Goal: Contribute content

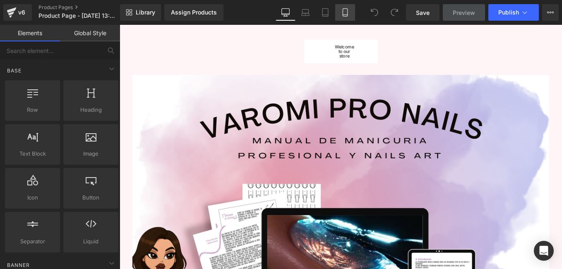
click at [342, 18] on link "Mobile" at bounding box center [345, 12] width 20 height 17
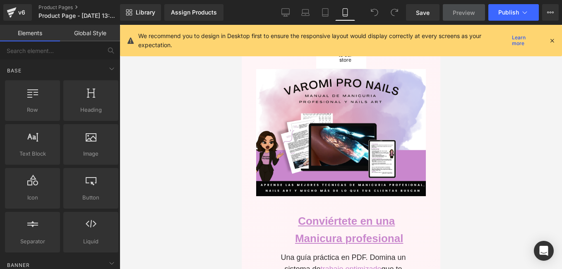
scroll to position [44, 0]
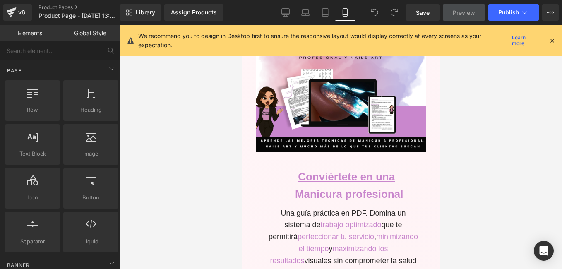
click at [551, 42] on icon at bounding box center [551, 40] width 7 height 7
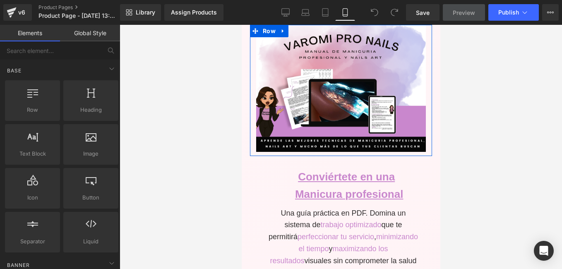
scroll to position [168, 0]
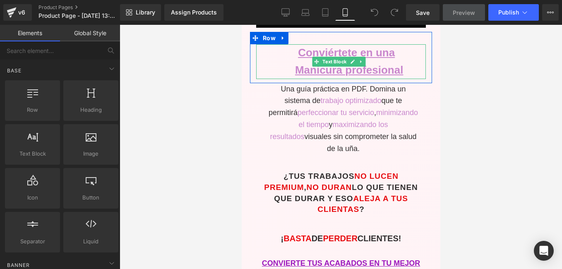
click at [381, 64] on strong "Manicura profesional" at bounding box center [349, 70] width 108 height 12
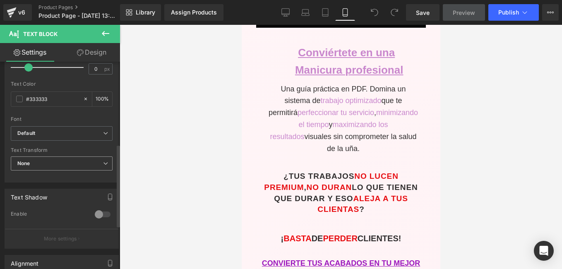
scroll to position [290, 0]
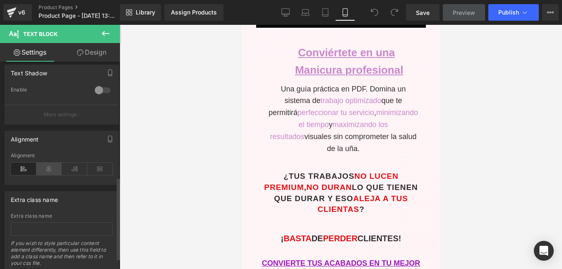
click at [43, 165] on icon at bounding box center [49, 169] width 26 height 12
click at [27, 171] on icon at bounding box center [24, 169] width 26 height 12
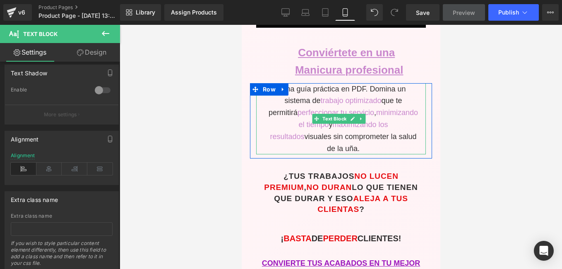
click at [319, 108] on span "perfeccionar tu servicio" at bounding box center [335, 112] width 77 height 8
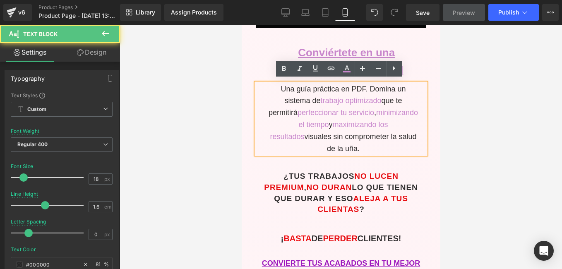
click at [288, 112] on div "Una guía práctica en PDF. Domina un sistema de trabajo optimizado que te permit…" at bounding box center [341, 119] width 170 height 72
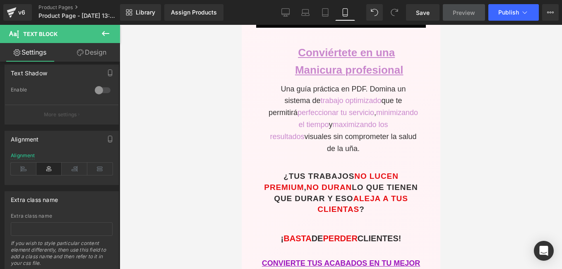
click at [216, 152] on div at bounding box center [341, 147] width 442 height 244
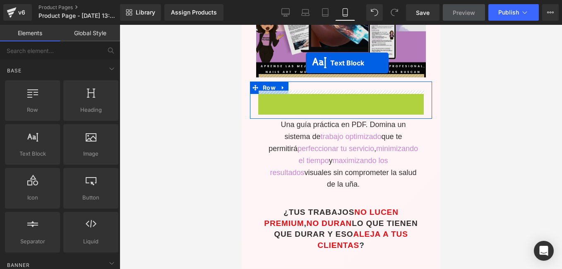
scroll to position [102, 0]
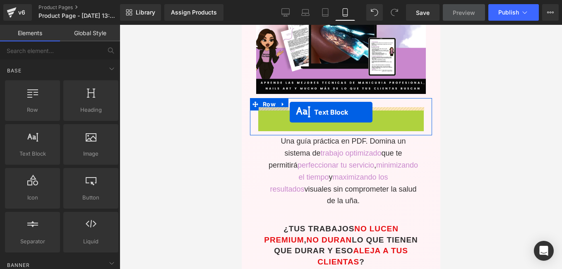
drag, startPoint x: 317, startPoint y: 59, endPoint x: 289, endPoint y: 112, distance: 60.1
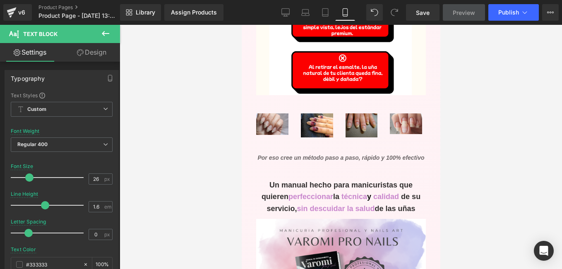
scroll to position [640, 0]
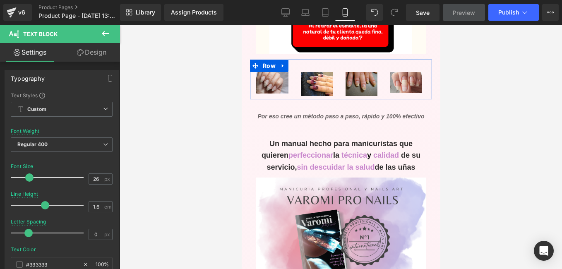
click at [383, 72] on div "Image" at bounding box center [405, 82] width 45 height 21
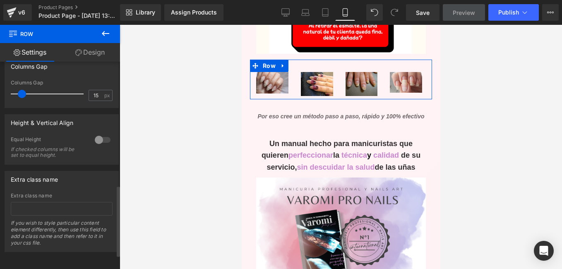
scroll to position [361, 0]
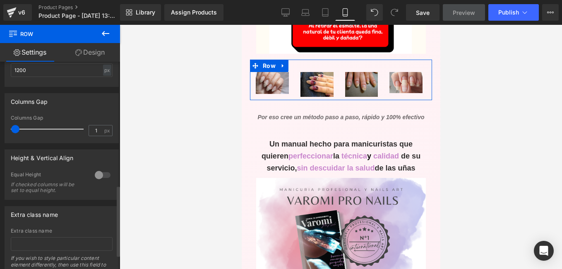
type input "0"
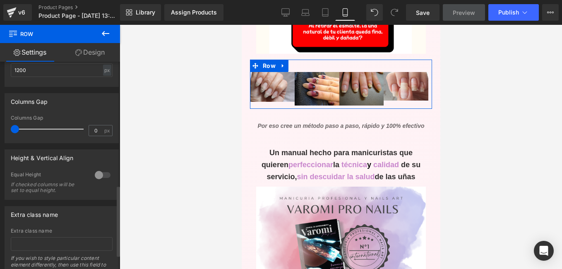
drag, startPoint x: 21, startPoint y: 129, endPoint x: 1, endPoint y: 129, distance: 20.3
click at [1, 129] on div "Columns Gap 0px Columns Gap 0 px" at bounding box center [62, 115] width 124 height 56
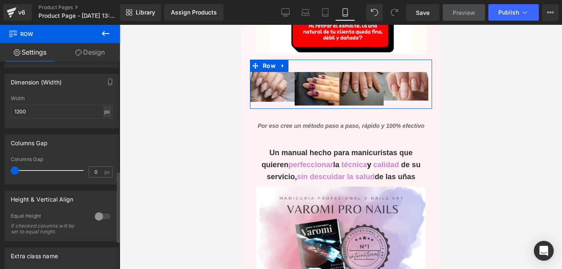
click at [105, 116] on div "px" at bounding box center [107, 111] width 8 height 11
click at [101, 99] on div "Width" at bounding box center [62, 99] width 102 height 6
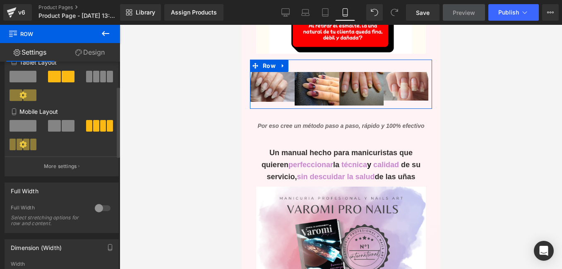
scroll to position [30, 0]
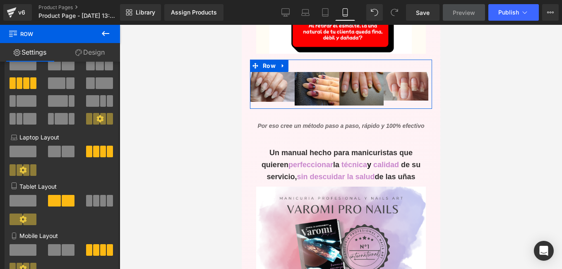
click at [101, 54] on link "Design" at bounding box center [90, 52] width 60 height 19
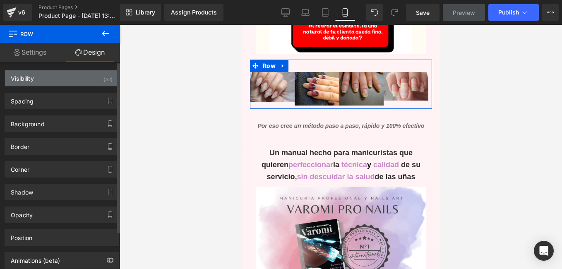
click at [85, 81] on div "Visibility (All)" at bounding box center [61, 78] width 113 height 16
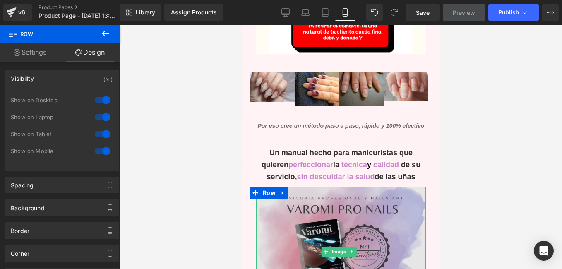
click at [283, 189] on img at bounding box center [341, 251] width 170 height 129
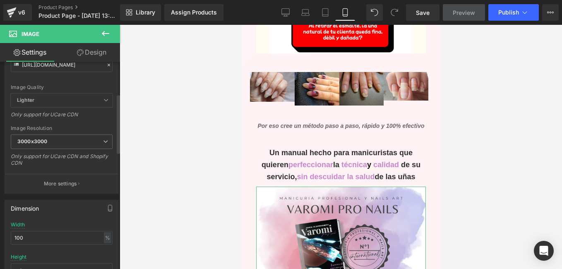
scroll to position [0, 0]
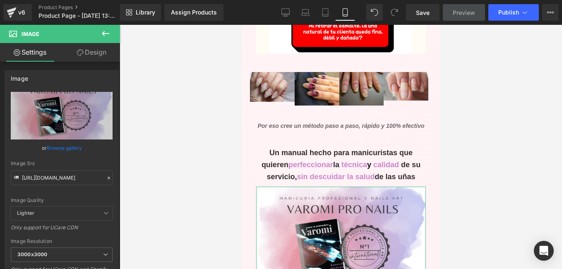
click at [101, 50] on link "Design" at bounding box center [92, 52] width 60 height 19
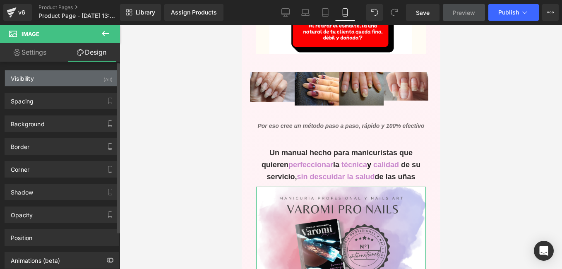
click at [104, 79] on div "(All)" at bounding box center [107, 77] width 9 height 14
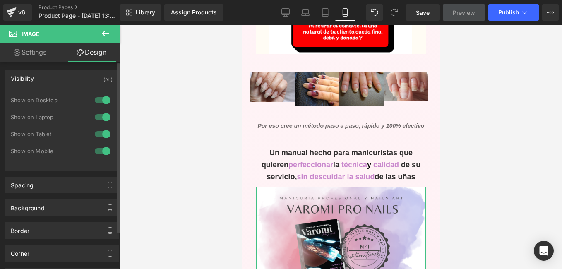
click at [104, 79] on div "(All)" at bounding box center [107, 77] width 9 height 14
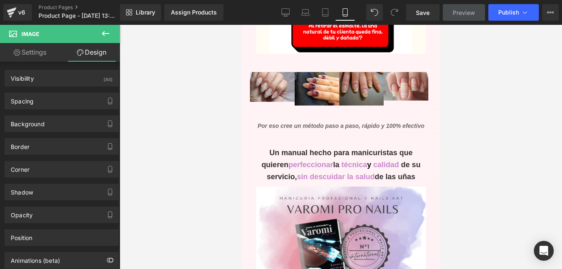
click at [146, 97] on div at bounding box center [341, 147] width 442 height 244
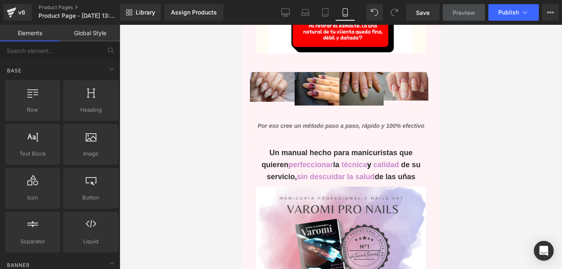
scroll to position [805, 0]
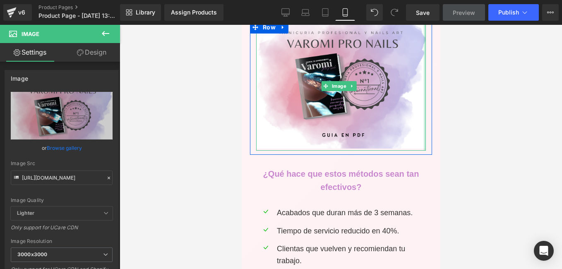
drag, startPoint x: 420, startPoint y: 98, endPoint x: 429, endPoint y: 97, distance: 8.7
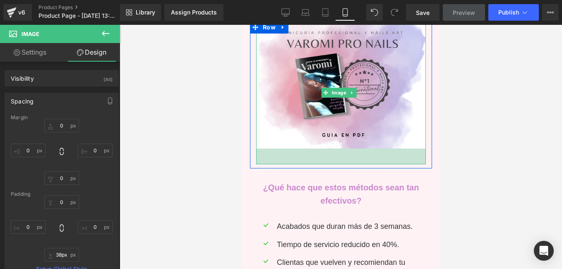
drag, startPoint x: 415, startPoint y: 126, endPoint x: 412, endPoint y: 139, distance: 14.0
click at [412, 149] on div "38px" at bounding box center [341, 157] width 170 height 16
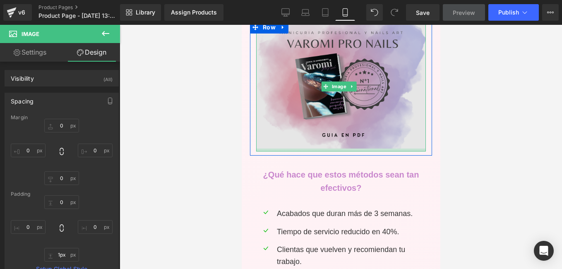
type input "0px"
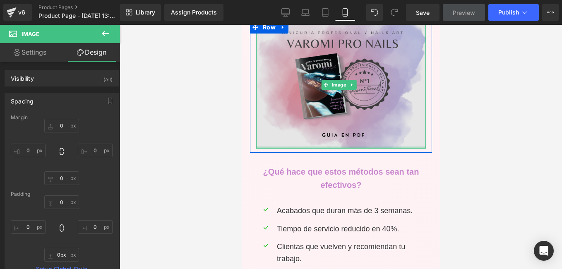
drag, startPoint x: 412, startPoint y: 138, endPoint x: 415, endPoint y: 117, distance: 21.7
click at [415, 117] on div "Image" at bounding box center [341, 84] width 170 height 127
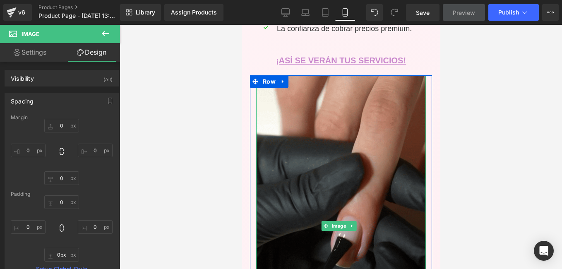
scroll to position [1095, 0]
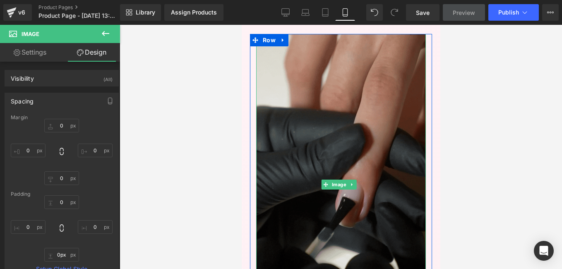
click at [411, 161] on img at bounding box center [341, 185] width 170 height 302
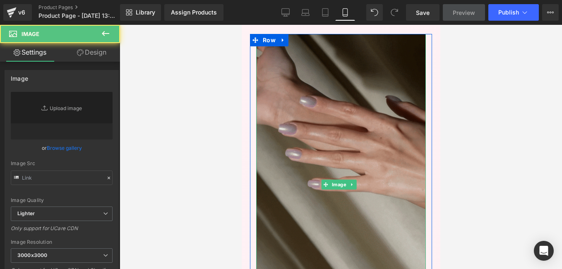
type input "[URL][DOMAIN_NAME]"
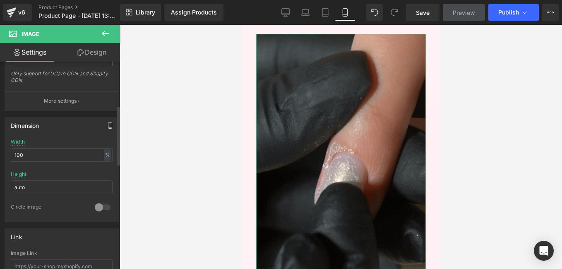
scroll to position [0, 0]
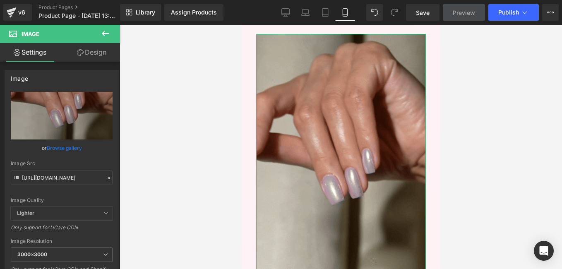
click at [97, 48] on link "Design" at bounding box center [92, 52] width 60 height 19
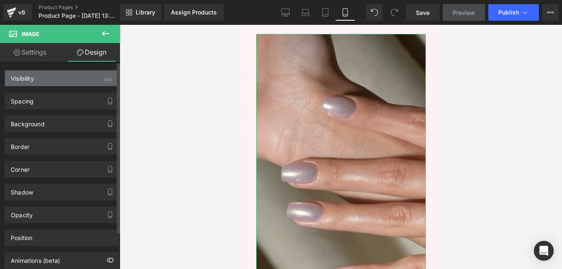
click at [87, 79] on div "Visibility (All)" at bounding box center [61, 78] width 113 height 16
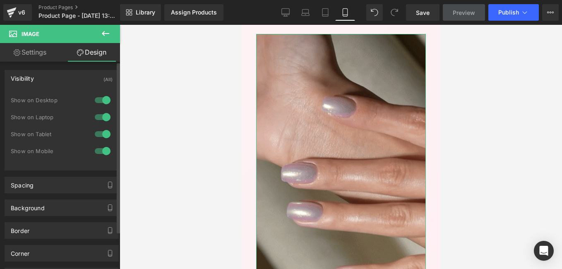
click at [87, 79] on div "Visibility (All)" at bounding box center [61, 78] width 113 height 16
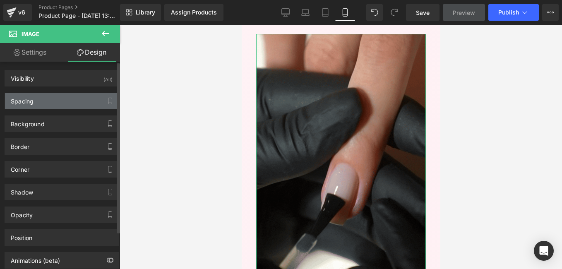
click at [77, 102] on div "Spacing" at bounding box center [61, 101] width 113 height 16
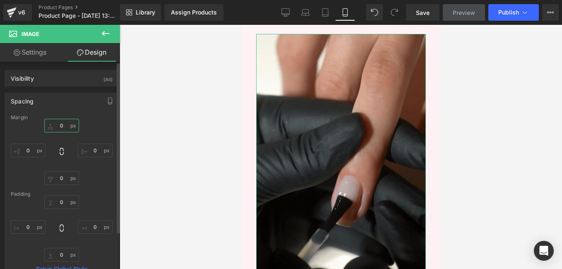
click at [60, 127] on input "0" at bounding box center [61, 126] width 35 height 14
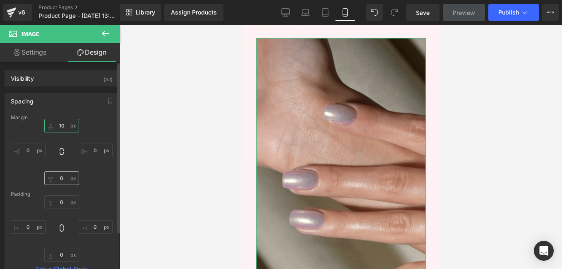
type input "10"
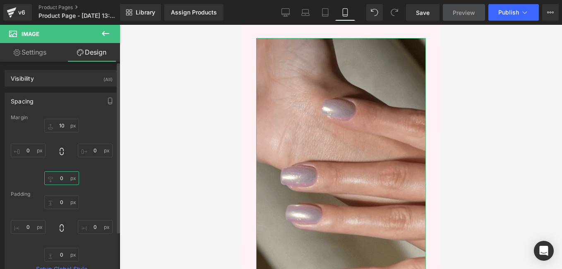
click at [64, 179] on input "0" at bounding box center [61, 178] width 35 height 14
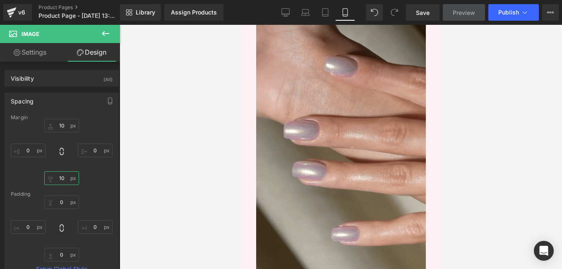
scroll to position [1136, 0]
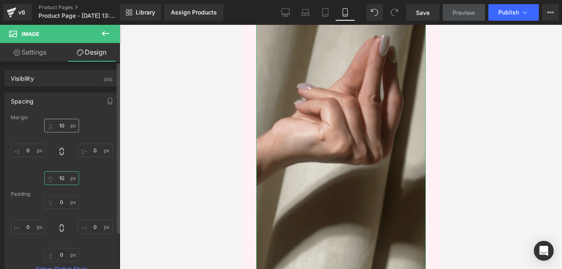
type input "10"
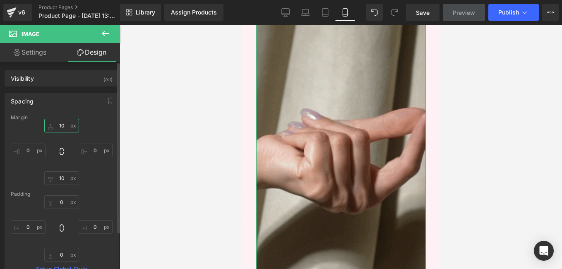
click at [61, 124] on input "10" at bounding box center [61, 126] width 35 height 14
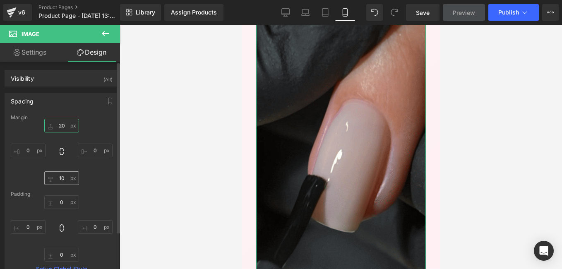
type input "20"
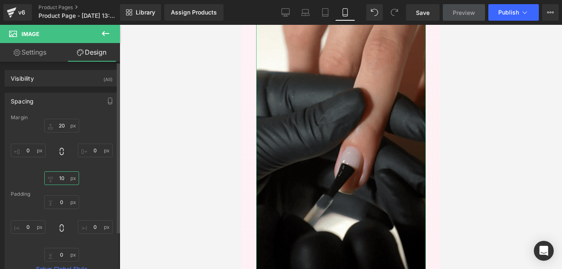
click at [61, 177] on input "10" at bounding box center [61, 178] width 35 height 14
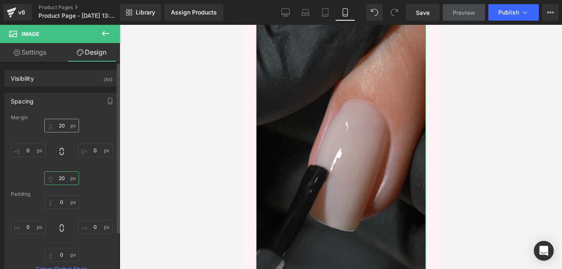
type input "20"
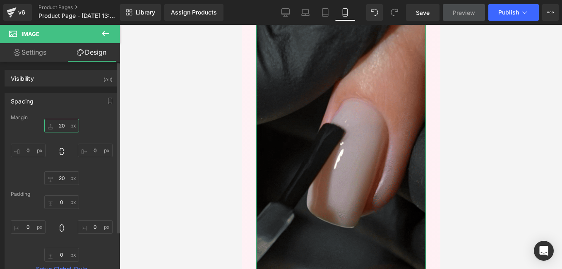
click at [61, 127] on input "20" at bounding box center [61, 126] width 35 height 14
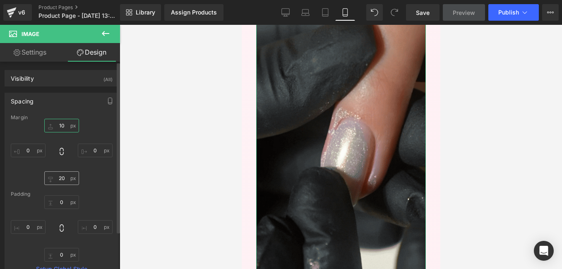
type input "10"
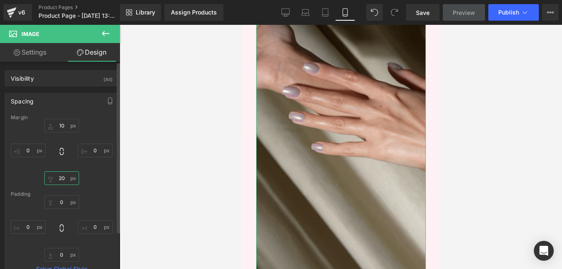
click at [63, 180] on input "20" at bounding box center [61, 178] width 35 height 14
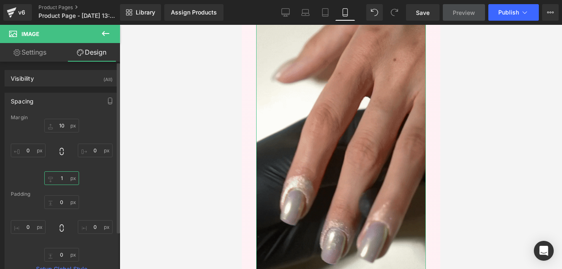
type input "10"
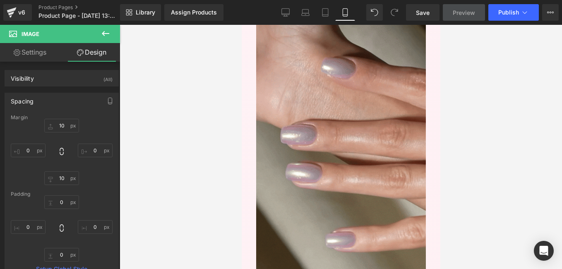
click at [229, 162] on div at bounding box center [341, 147] width 442 height 244
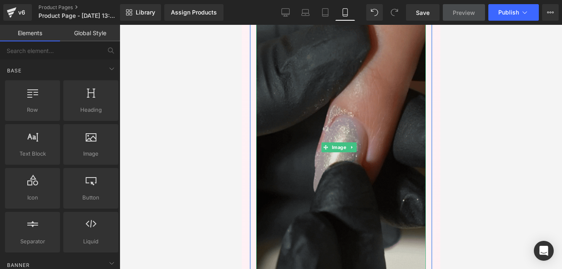
scroll to position [1012, 0]
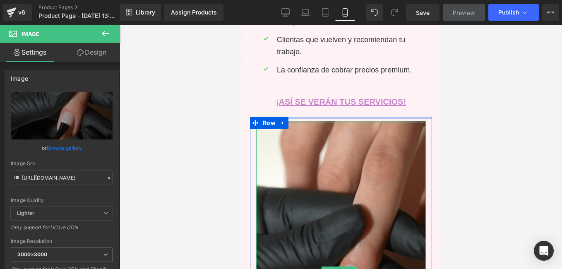
click at [370, 117] on div "Image Row" at bounding box center [340, 274] width 182 height 314
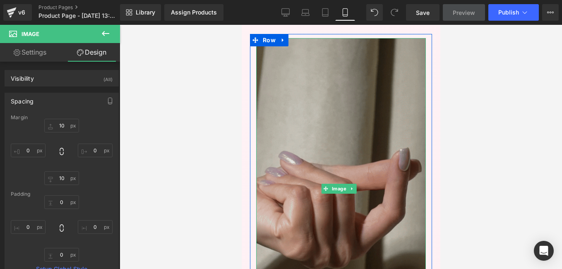
scroll to position [1178, 0]
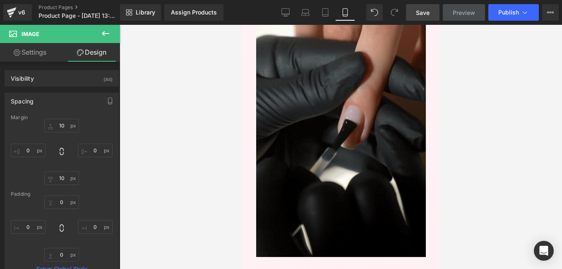
click at [429, 11] on span "Save" at bounding box center [423, 12] width 14 height 9
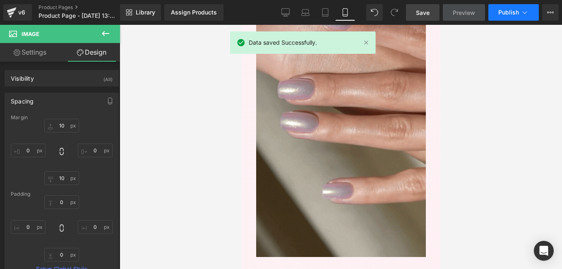
click at [513, 15] on span "Publish" at bounding box center [508, 12] width 21 height 7
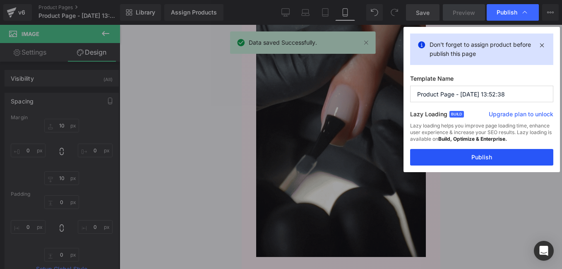
click at [474, 158] on button "Publish" at bounding box center [481, 157] width 143 height 17
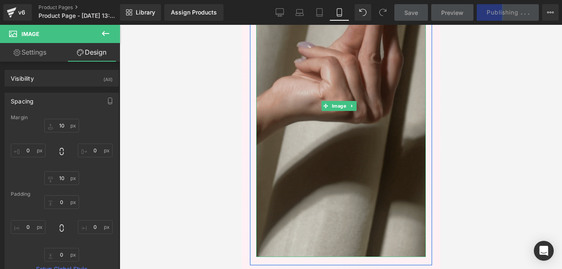
scroll to position [1260, 0]
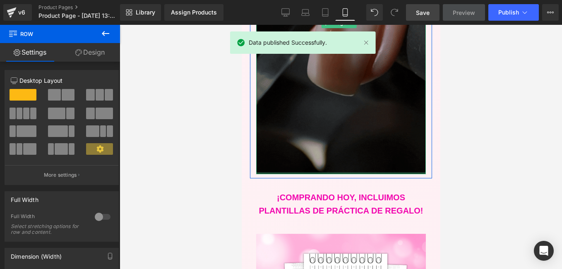
drag, startPoint x: 379, startPoint y: 151, endPoint x: 378, endPoint y: 143, distance: 8.3
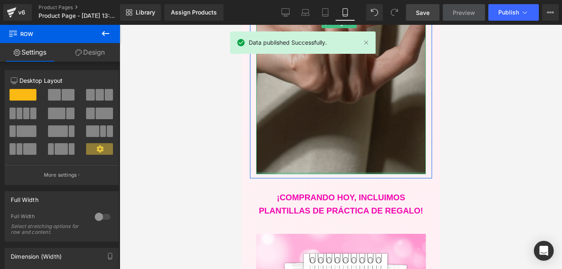
click at [378, 143] on div "Image Row" at bounding box center [340, 23] width 182 height 310
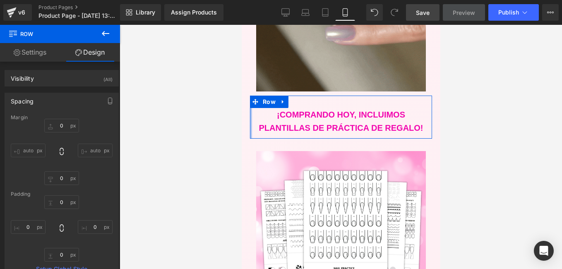
scroll to position [1385, 0]
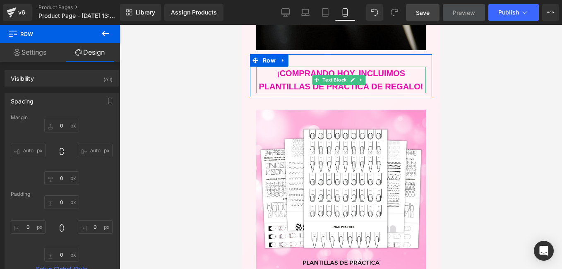
click at [355, 69] on span "¡COMPRANDO HOY, INCLUIMOS PLANTILLAS DE PRÁCTICA DE REGALO!" at bounding box center [340, 80] width 164 height 22
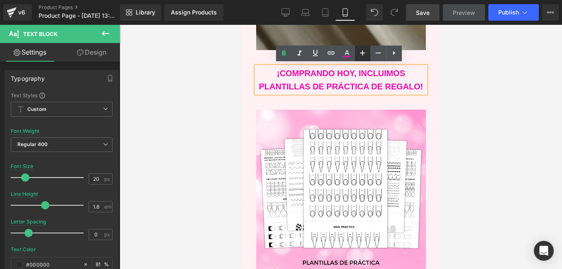
click at [364, 52] on icon at bounding box center [362, 53] width 10 height 10
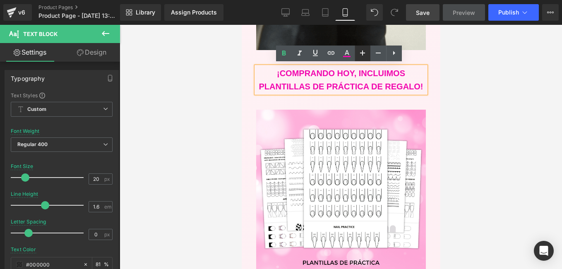
type input "22"
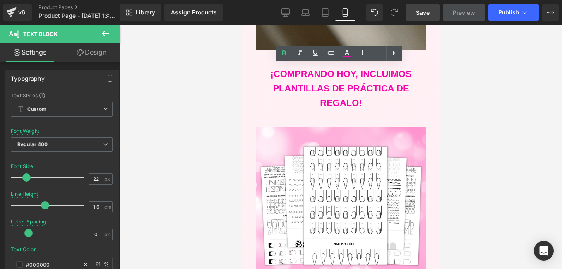
click at [189, 72] on div at bounding box center [341, 147] width 442 height 244
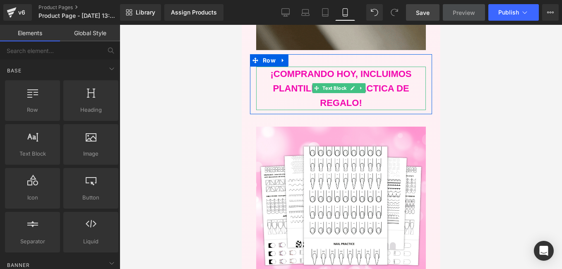
click at [400, 69] on span "¡COMPRANDO HOY, INCLUIMOS PLANTILLAS DE PRÁCTICA DE REGALO!" at bounding box center [340, 88] width 141 height 39
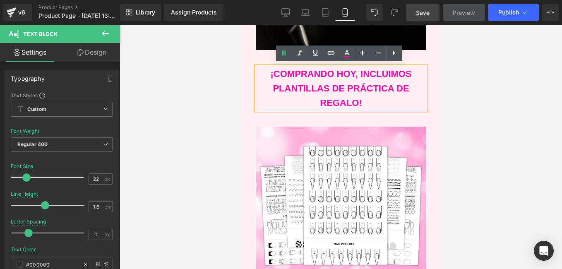
scroll to position [1219, 0]
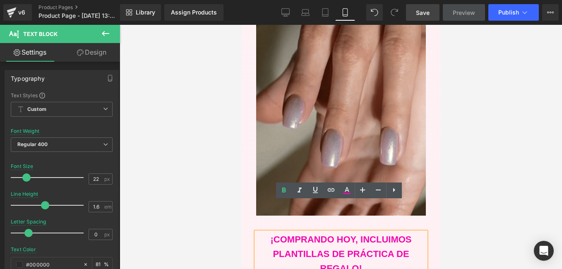
click at [432, 19] on link "Save" at bounding box center [423, 12] width 34 height 17
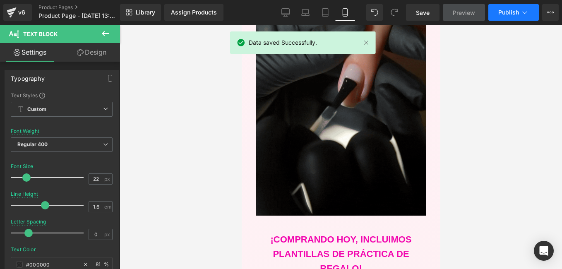
click at [509, 15] on span "Publish" at bounding box center [508, 12] width 21 height 7
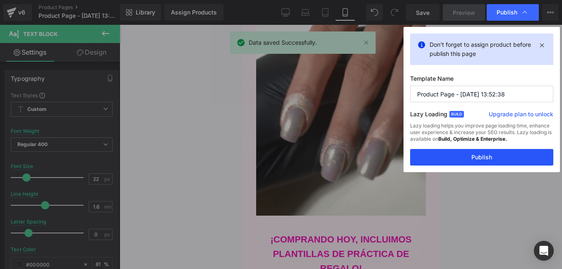
click at [486, 151] on button "Publish" at bounding box center [481, 157] width 143 height 17
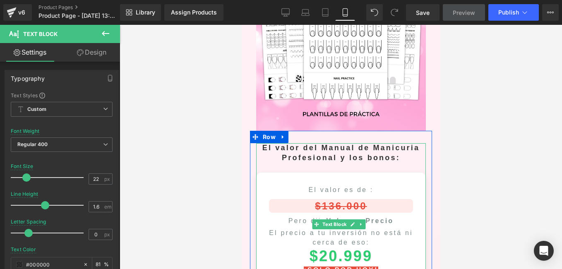
scroll to position [1633, 0]
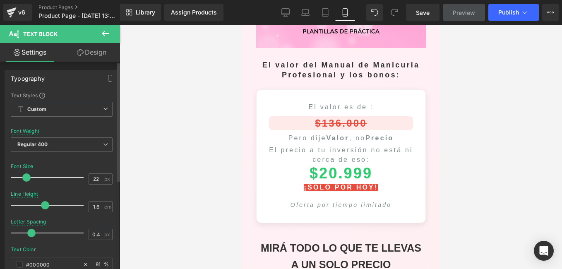
drag, startPoint x: 29, startPoint y: 233, endPoint x: 35, endPoint y: 233, distance: 6.6
click at [35, 233] on span at bounding box center [31, 233] width 8 height 8
type input "1.2"
click at [43, 233] on div at bounding box center [49, 233] width 69 height 17
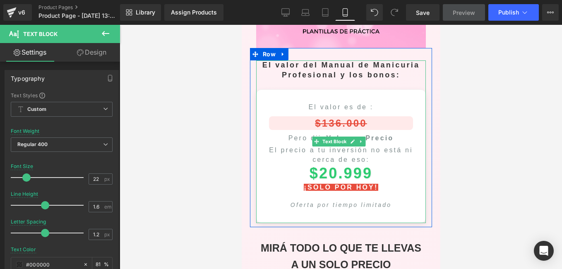
click at [292, 157] on div "El valor es de : $136.000 Pero dije Valor , no Precio El precio a tu inversión …" at bounding box center [341, 155] width 170 height 133
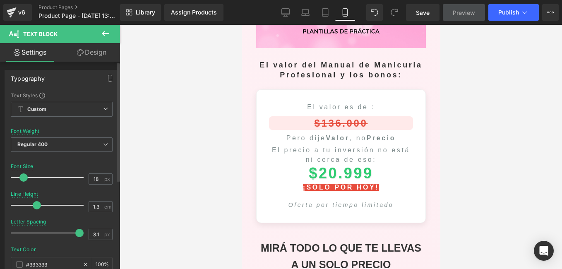
type input "3"
click at [69, 234] on span at bounding box center [70, 233] width 8 height 8
click at [194, 184] on div at bounding box center [341, 147] width 442 height 244
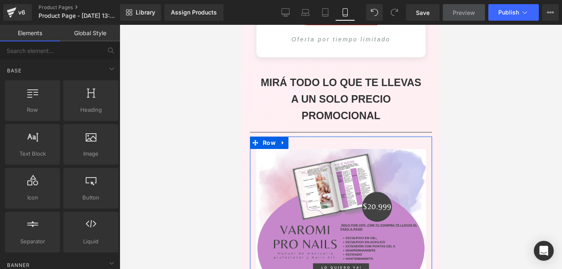
scroll to position [1840, 0]
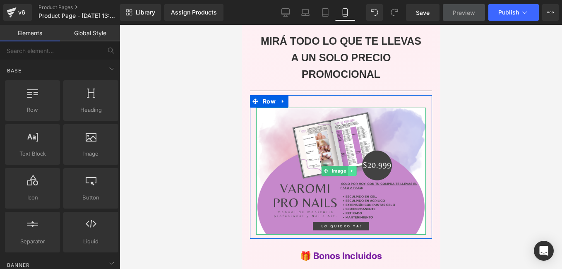
click at [351, 168] on icon at bounding box center [351, 170] width 5 height 5
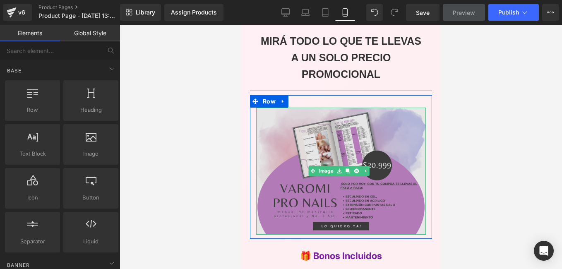
click at [325, 131] on img at bounding box center [341, 171] width 170 height 127
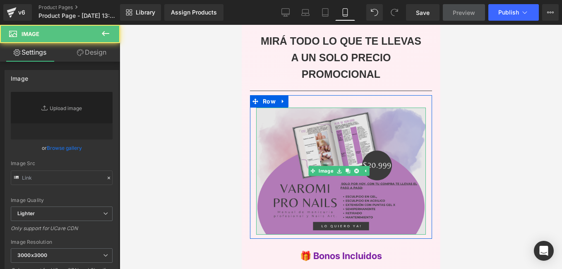
type input "[URL][DOMAIN_NAME]"
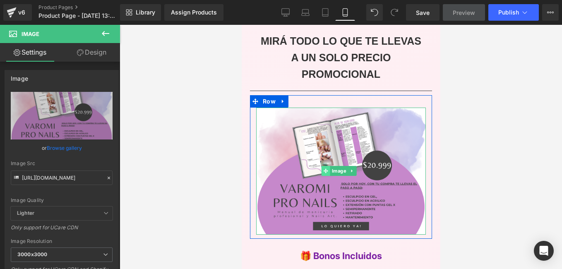
click at [311, 117] on div "Image" at bounding box center [341, 171] width 170 height 127
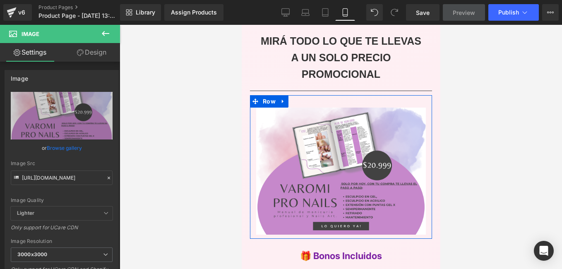
drag, startPoint x: 343, startPoint y: 57, endPoint x: 341, endPoint y: 50, distance: 7.1
click at [343, 95] on div "Image Row" at bounding box center [340, 167] width 182 height 144
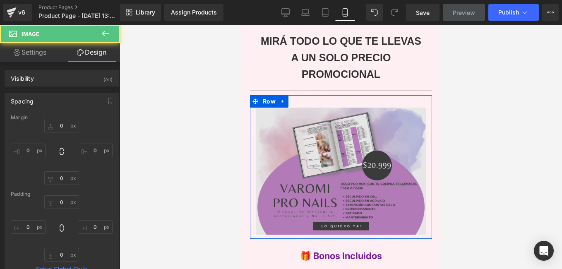
click at [342, 108] on div "Image" at bounding box center [341, 171] width 170 height 127
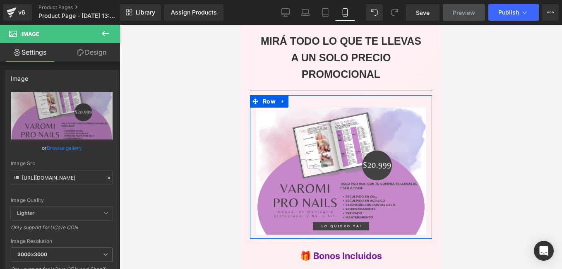
drag, startPoint x: 343, startPoint y: 57, endPoint x: 343, endPoint y: 52, distance: 5.0
click at [343, 95] on div "Image Row" at bounding box center [340, 167] width 182 height 144
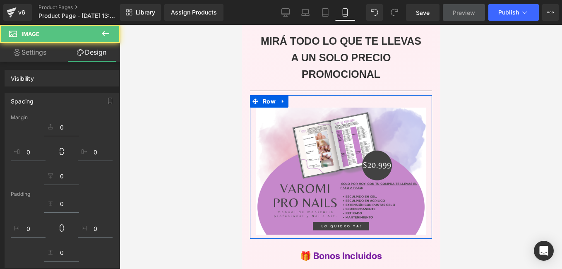
click at [347, 95] on div "Image Row" at bounding box center [340, 167] width 182 height 144
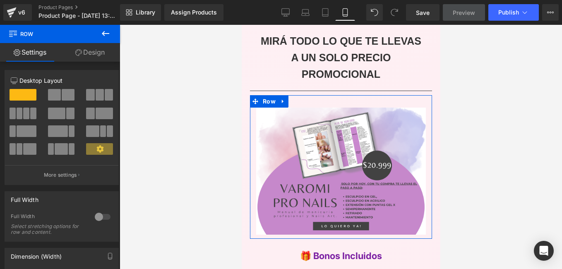
click at [348, 95] on div "Image Row" at bounding box center [340, 167] width 182 height 144
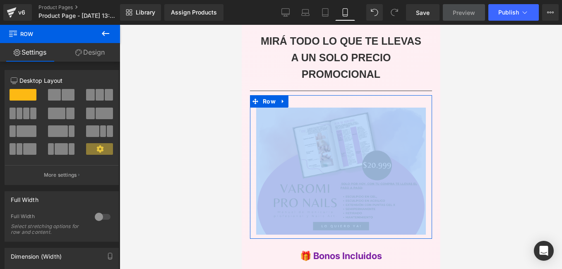
click at [349, 95] on div "Image Row" at bounding box center [340, 167] width 182 height 144
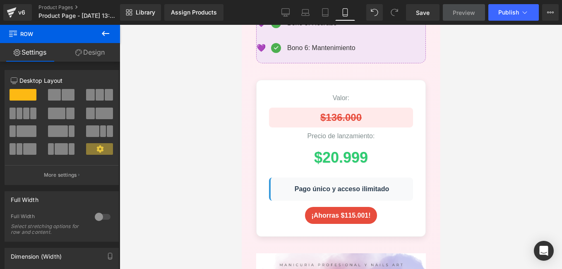
scroll to position [2129, 0]
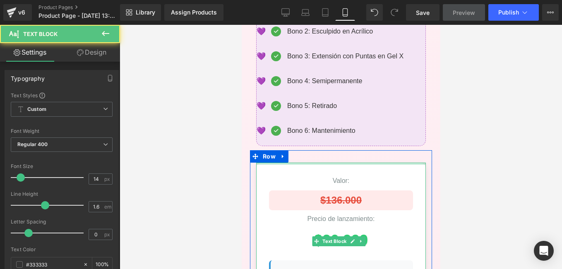
drag, startPoint x: 366, startPoint y: 109, endPoint x: 367, endPoint y: 99, distance: 10.0
click at [367, 150] on div "Oferta Especial Valor: $136.000 Precio de lanzamiento: $20.999 Pago único y acc…" at bounding box center [340, 236] width 182 height 173
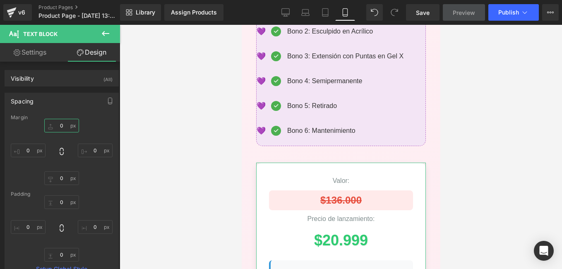
click at [64, 123] on input "0" at bounding box center [61, 126] width 35 height 14
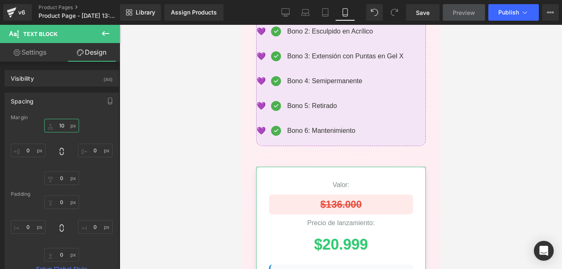
type input "1"
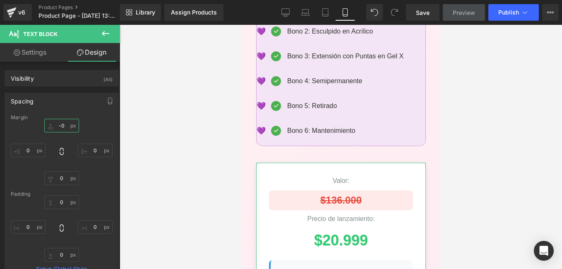
type input "-20"
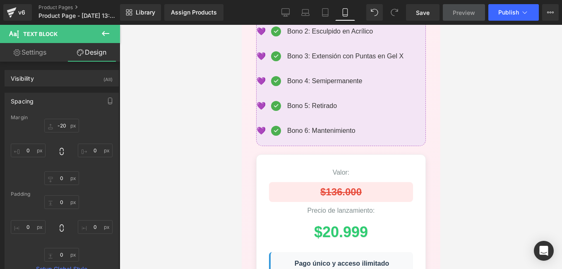
click at [198, 129] on div at bounding box center [341, 147] width 442 height 244
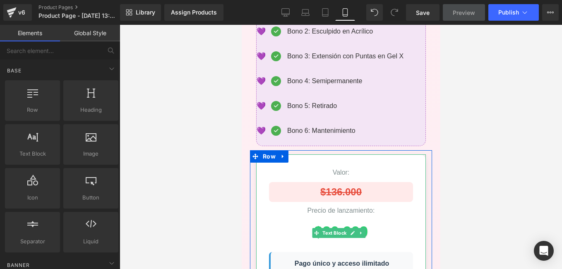
scroll to position [2212, 0]
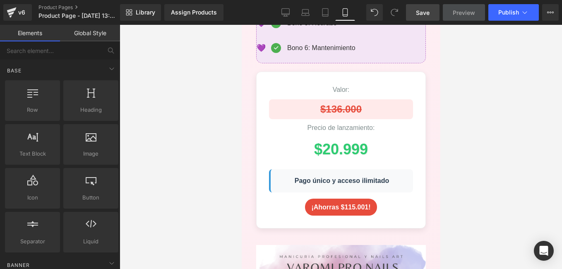
click at [420, 13] on span "Save" at bounding box center [423, 12] width 14 height 9
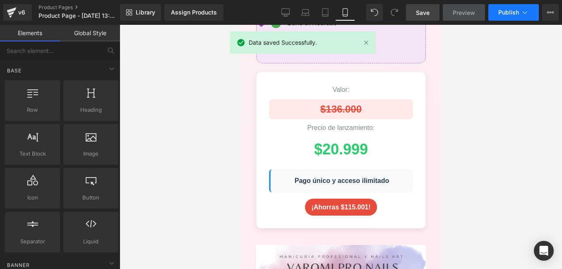
click at [503, 12] on span "Publish" at bounding box center [508, 12] width 21 height 7
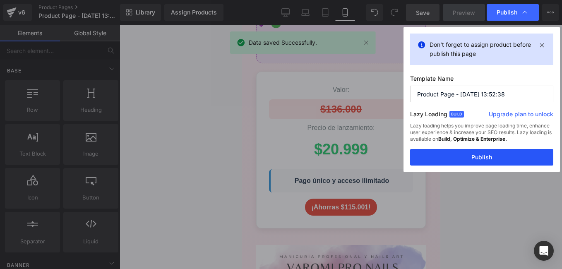
click at [466, 155] on button "Publish" at bounding box center [481, 157] width 143 height 17
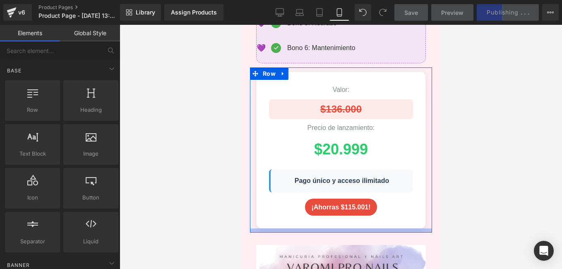
scroll to position [2295, 0]
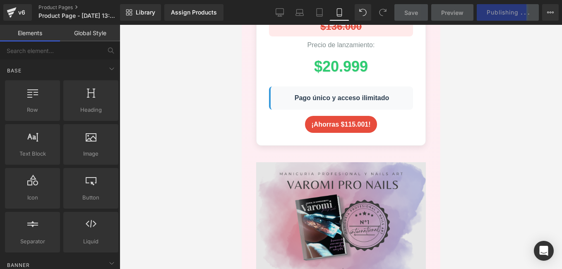
click at [389, 162] on img at bounding box center [341, 225] width 170 height 127
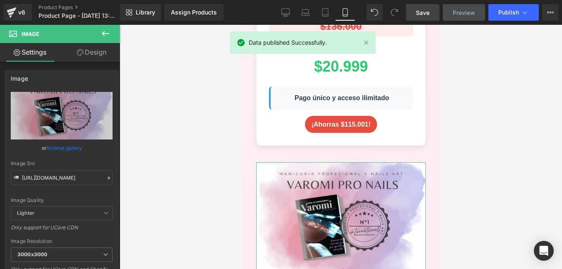
click at [85, 56] on link "Design" at bounding box center [92, 52] width 60 height 19
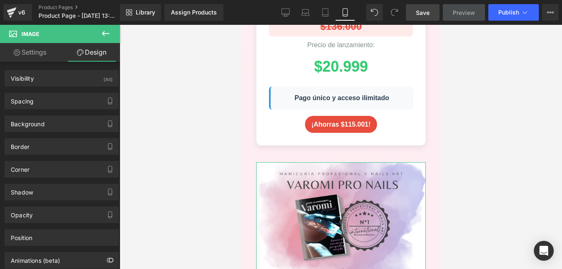
click at [38, 55] on link "Settings" at bounding box center [30, 52] width 60 height 19
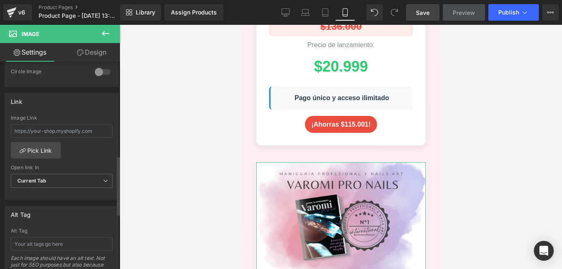
scroll to position [372, 0]
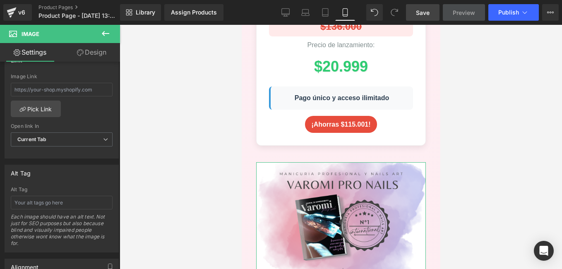
click at [103, 52] on link "Design" at bounding box center [92, 52] width 60 height 19
type input "0"
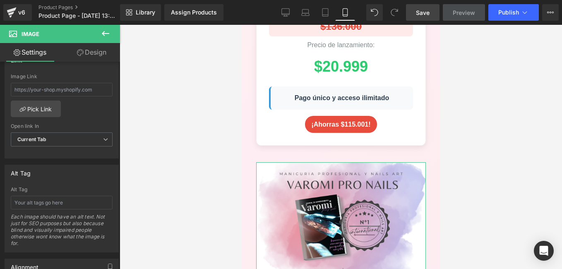
type input "0"
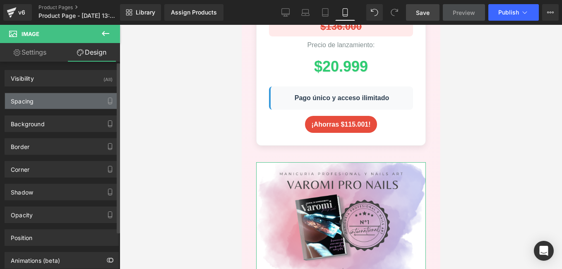
click at [77, 96] on div "Spacing" at bounding box center [61, 101] width 113 height 16
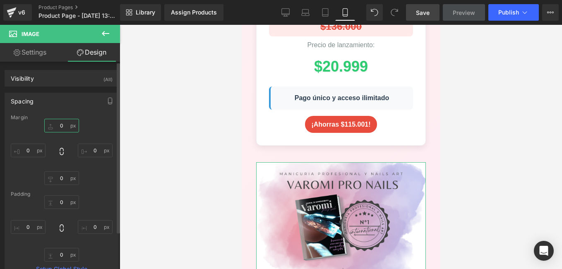
click at [61, 126] on input "0" at bounding box center [61, 126] width 35 height 14
type input "-20"
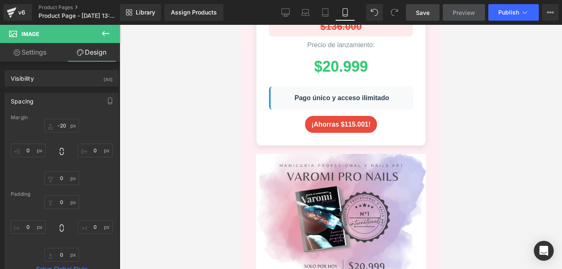
click at [201, 139] on div at bounding box center [341, 147] width 442 height 244
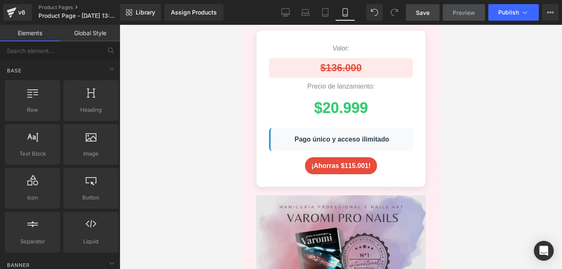
scroll to position [2171, 0]
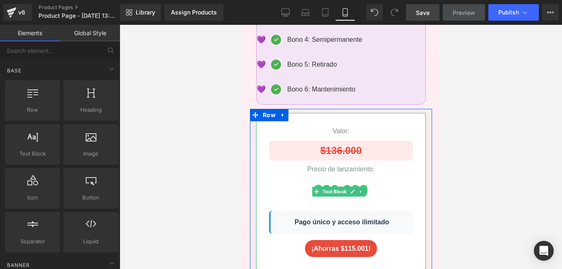
click at [391, 179] on span "$20.999" at bounding box center [340, 191] width 144 height 24
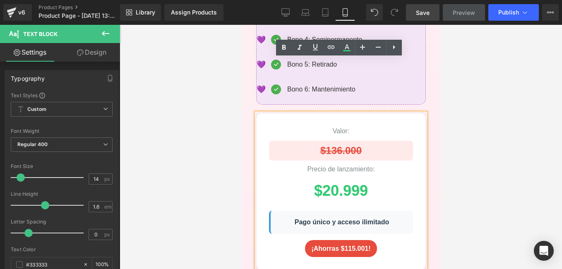
click at [354, 179] on span "$20.999" at bounding box center [340, 191] width 144 height 24
drag, startPoint x: 369, startPoint y: 138, endPoint x: 307, endPoint y: 139, distance: 62.5
click at [307, 179] on span "$20.999" at bounding box center [340, 191] width 144 height 24
click at [360, 45] on icon at bounding box center [362, 47] width 10 height 10
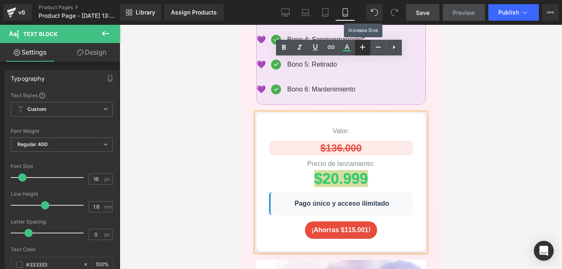
click at [360, 45] on icon at bounding box center [362, 47] width 10 height 10
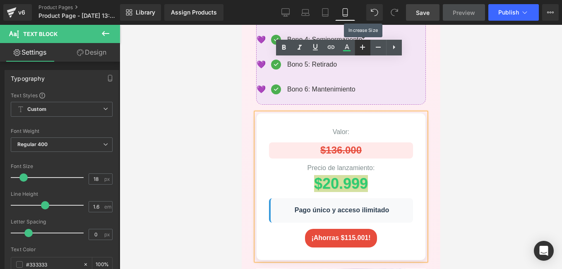
click at [360, 45] on icon at bounding box center [362, 47] width 10 height 10
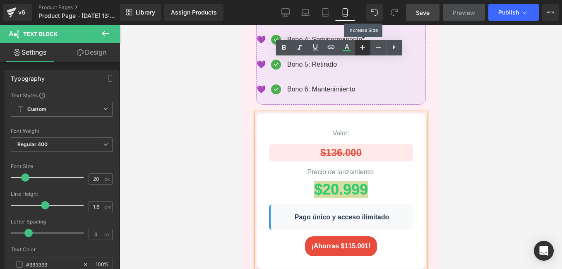
click at [360, 45] on icon at bounding box center [362, 47] width 10 height 10
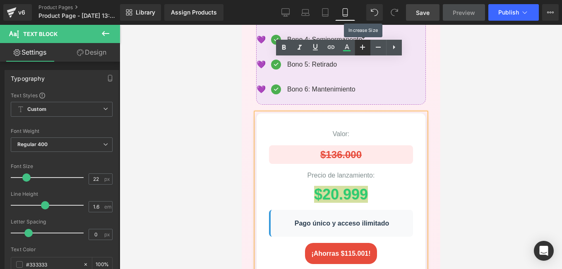
click at [360, 45] on icon at bounding box center [362, 47] width 10 height 10
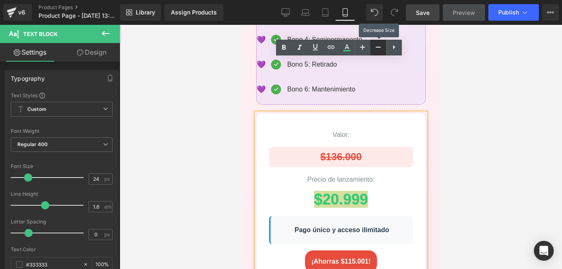
click at [376, 45] on icon at bounding box center [378, 47] width 10 height 10
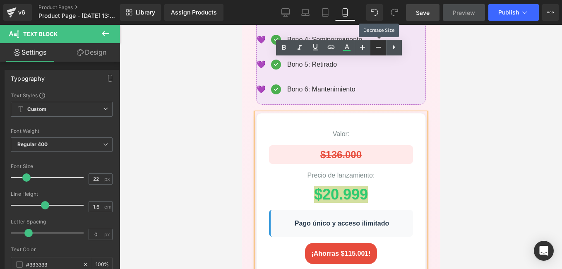
click at [376, 45] on icon at bounding box center [378, 47] width 10 height 10
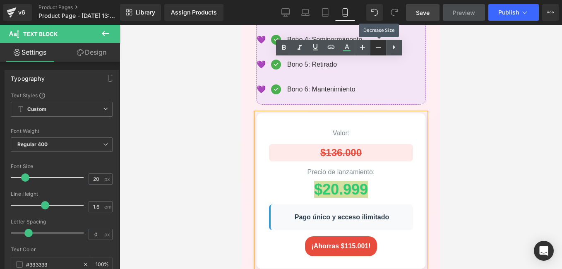
click at [376, 45] on icon at bounding box center [378, 47] width 10 height 10
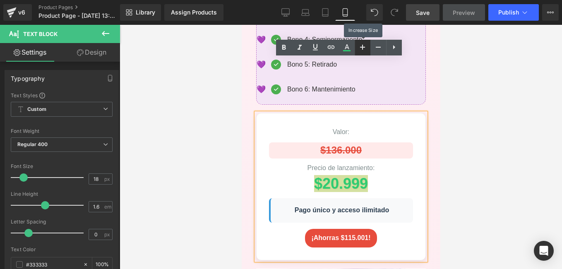
click at [364, 42] on icon at bounding box center [362, 47] width 10 height 10
type input "20"
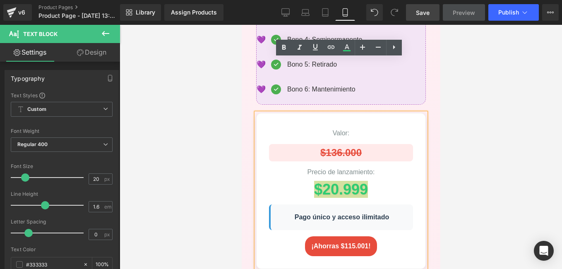
click at [221, 80] on div at bounding box center [341, 147] width 442 height 244
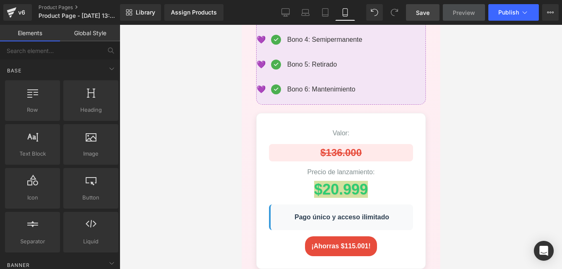
click at [418, 15] on span "Save" at bounding box center [423, 12] width 14 height 9
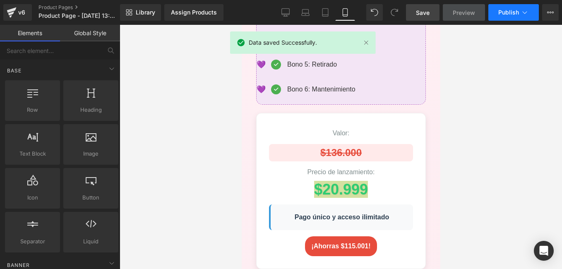
click at [500, 17] on button "Publish" at bounding box center [513, 12] width 50 height 17
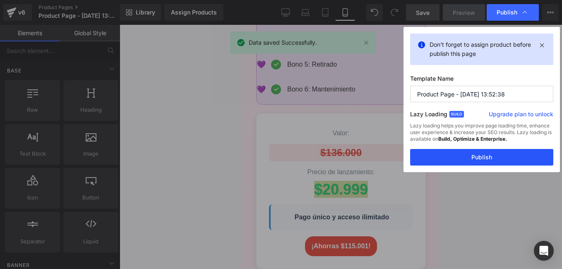
click at [472, 159] on button "Publish" at bounding box center [481, 157] width 143 height 17
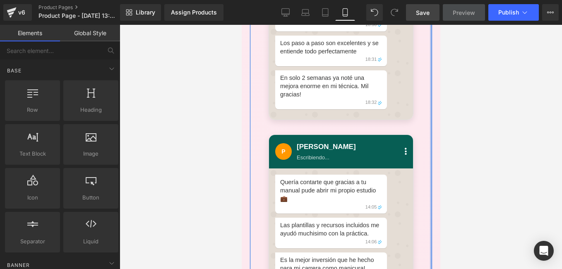
scroll to position [4198, 0]
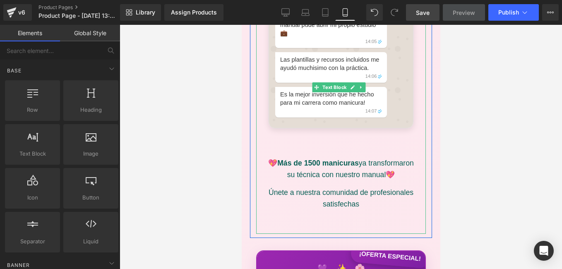
click at [305, 159] on strong "Más de 1500 manicuras" at bounding box center [317, 163] width 81 height 8
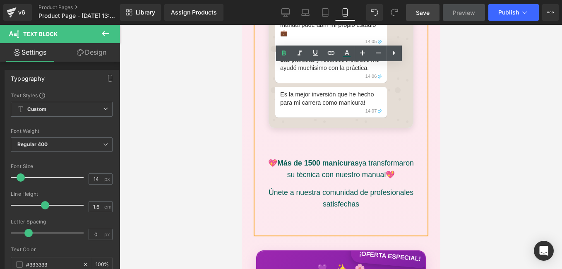
click at [305, 159] on strong "Más de 1500 manicuras" at bounding box center [317, 163] width 81 height 8
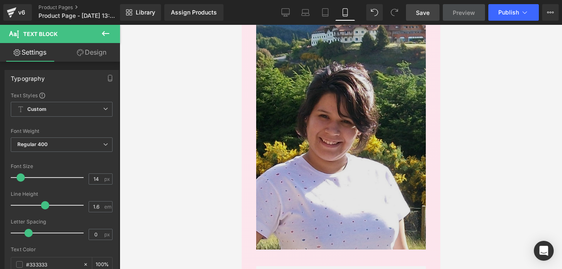
scroll to position [5314, 0]
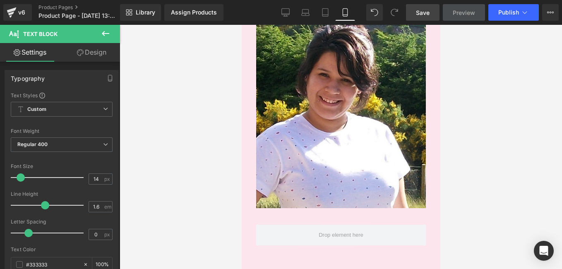
click at [81, 59] on link "Design" at bounding box center [92, 52] width 60 height 19
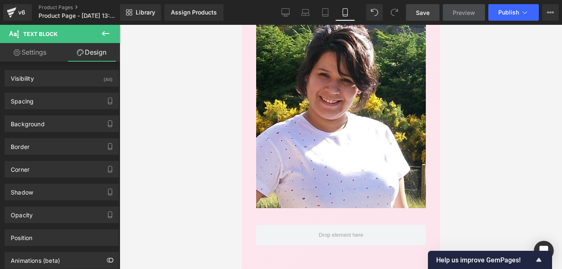
click at [107, 31] on icon at bounding box center [106, 34] width 10 height 10
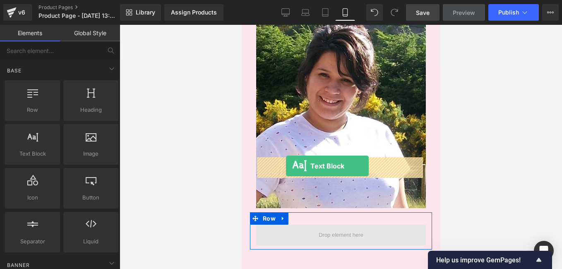
drag, startPoint x: 278, startPoint y: 173, endPoint x: 285, endPoint y: 166, distance: 10.8
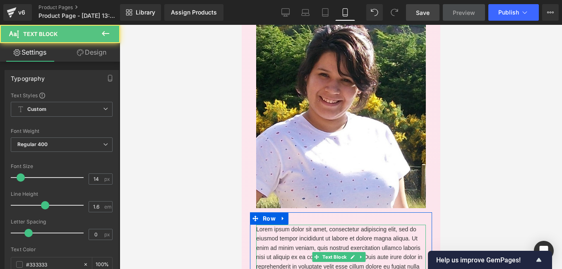
click at [285, 225] on p "Lorem ipsum dolor sit amet, consectetur adipiscing elit, sed do eiusmod tempor …" at bounding box center [341, 257] width 170 height 65
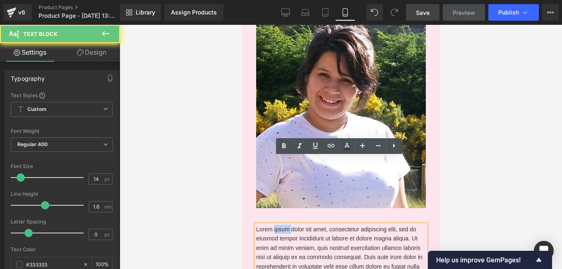
click at [285, 225] on p "Lorem ipsum dolor sit amet, consectetur adipiscing elit, sed do eiusmod tempor …" at bounding box center [341, 257] width 170 height 65
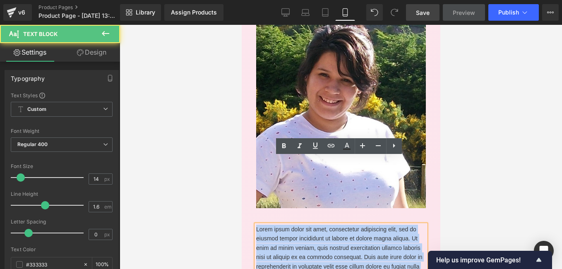
click at [285, 225] on p "Lorem ipsum dolor sit amet, consectetur adipiscing elit, sed do eiusmod tempor …" at bounding box center [341, 257] width 170 height 65
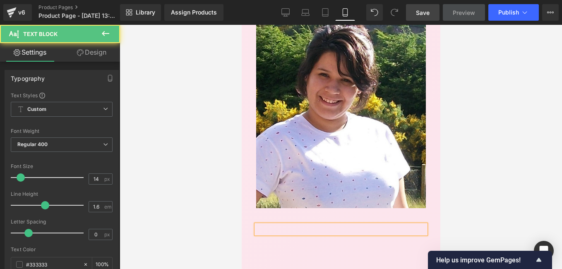
click at [293, 225] on div at bounding box center [341, 229] width 170 height 9
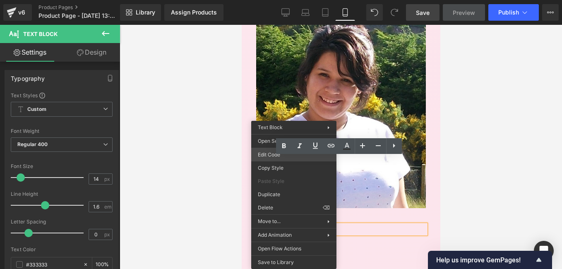
click at [292, 0] on div "Text Block You are previewing how the will restyle your page. You can not edit …" at bounding box center [281, 0] width 562 height 0
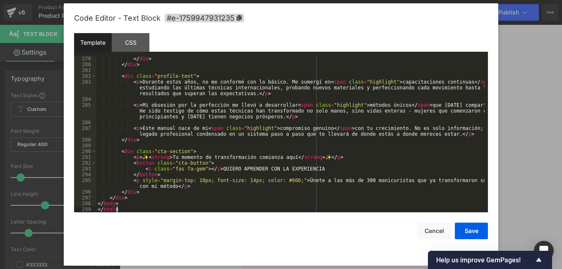
scroll to position [1627, 0]
click at [481, 235] on button "Save" at bounding box center [471, 231] width 33 height 17
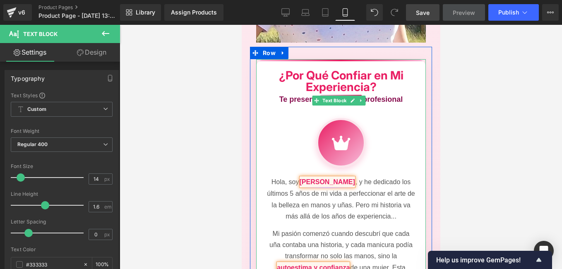
scroll to position [5516, 0]
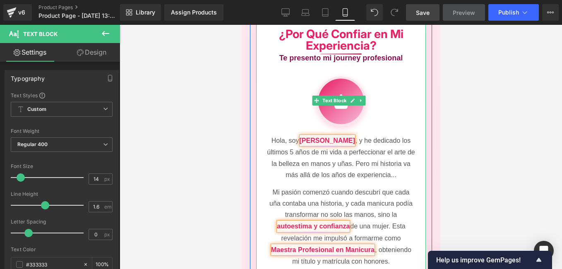
click at [393, 187] on p "Mi pasión comenzó cuando descubrí que cada uña contaba una historia, y cada man…" at bounding box center [340, 227] width 149 height 80
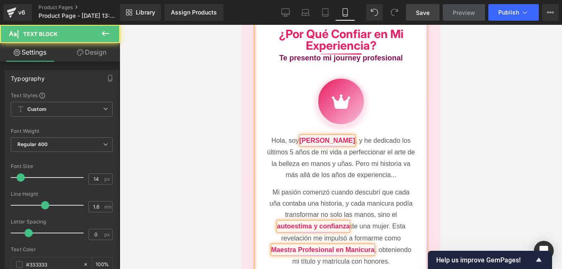
click at [367, 244] on span "Maestra Profesional en Manicura" at bounding box center [322, 250] width 104 height 12
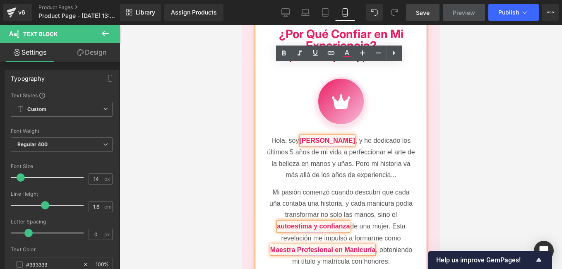
drag, startPoint x: 290, startPoint y: 182, endPoint x: 315, endPoint y: 179, distance: 25.0
click at [292, 244] on span "Maestra Profesional en Manicuría" at bounding box center [322, 250] width 106 height 12
click at [401, 187] on p "Mi pasión comenzó cuando descubrí que cada uña contaba una historia, y cada man…" at bounding box center [340, 227] width 149 height 80
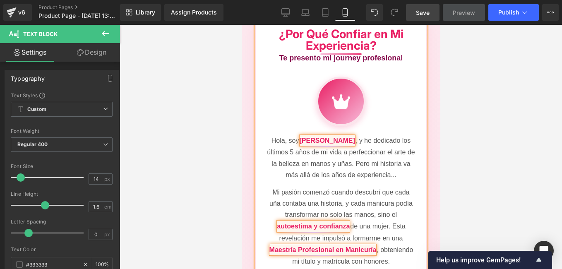
drag, startPoint x: 369, startPoint y: 181, endPoint x: 380, endPoint y: 180, distance: 10.4
click at [372, 187] on p "Mi pasión comenzó cuando descubrí que cada uña contaba una historia, y cada man…" at bounding box center [340, 227] width 149 height 80
drag, startPoint x: 403, startPoint y: 194, endPoint x: 368, endPoint y: 199, distance: 35.5
click at [368, 199] on p "Mi pasión comenzó cuando descubrí que cada uña contaba una historia, y cada man…" at bounding box center [340, 227] width 149 height 80
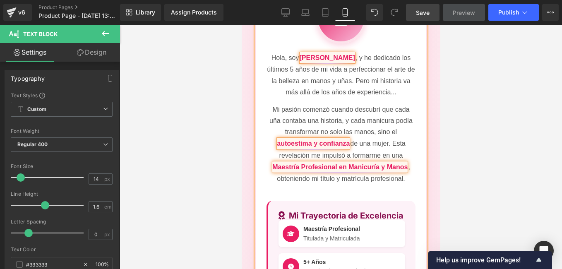
scroll to position [5640, 0]
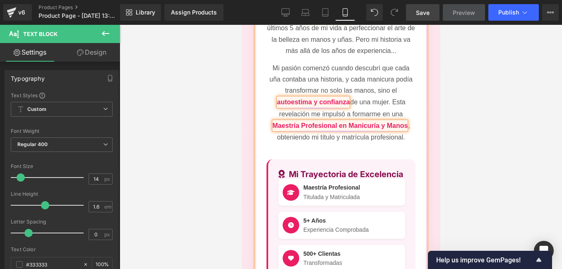
click at [303, 250] on strong "500+ Clientas" at bounding box center [321, 253] width 37 height 7
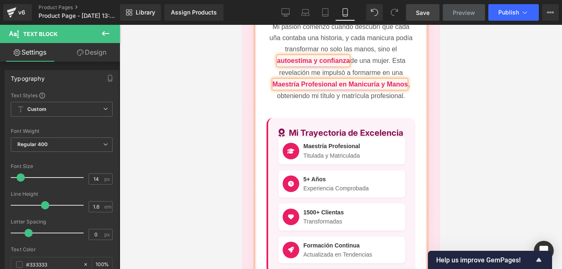
click at [377, 204] on div "1500+ Clientas Transformadas" at bounding box center [341, 217] width 127 height 27
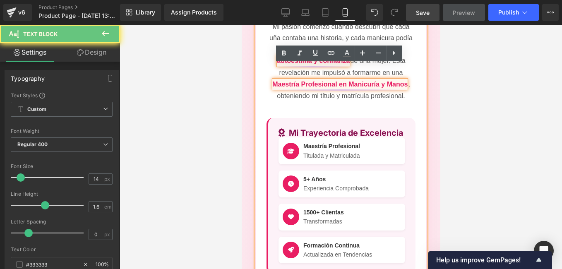
click at [377, 204] on div "1500+ Clientas Transformadas" at bounding box center [341, 217] width 127 height 27
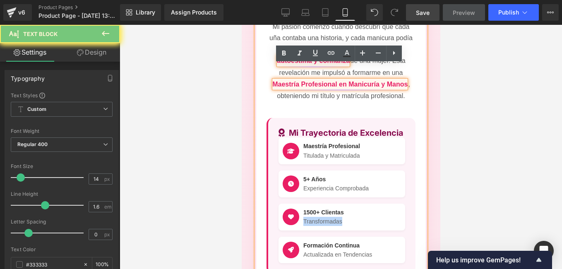
click at [377, 204] on div "1500+ Clientas Transformadas" at bounding box center [341, 217] width 127 height 27
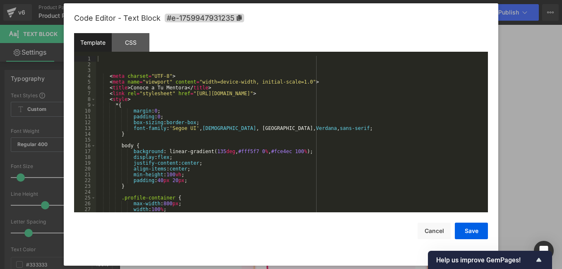
click at [379, 0] on div "Text Block You are previewing how the will restyle your page. You can not edit …" at bounding box center [281, 0] width 562 height 0
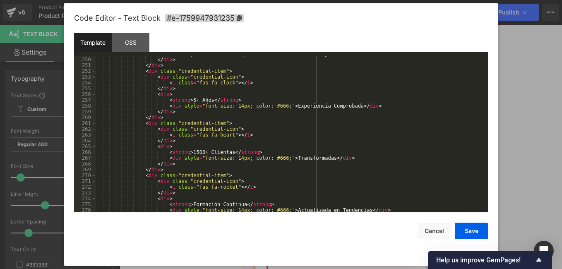
scroll to position [1464, 0]
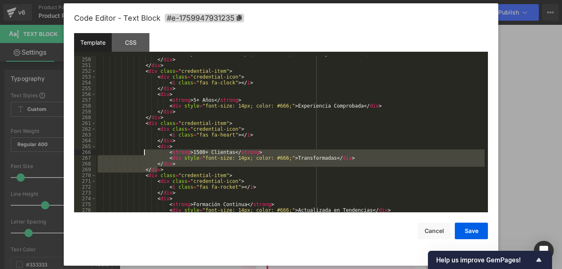
drag, startPoint x: 168, startPoint y: 169, endPoint x: 143, endPoint y: 153, distance: 30.0
click at [143, 153] on div "< div style = "font-size: 14px; color: #666;" > Titulada y Matriculada </ div >…" at bounding box center [290, 135] width 388 height 168
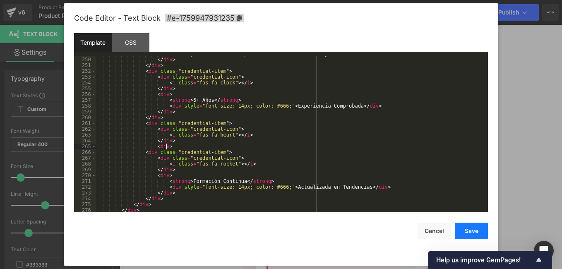
click at [475, 231] on button "Save" at bounding box center [471, 231] width 33 height 17
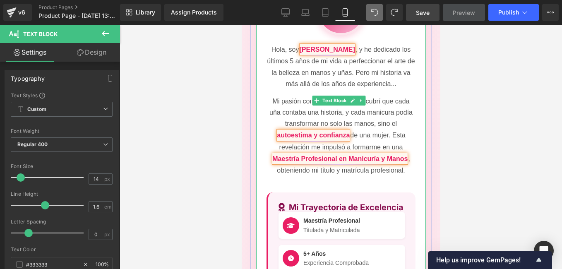
scroll to position [5690, 0]
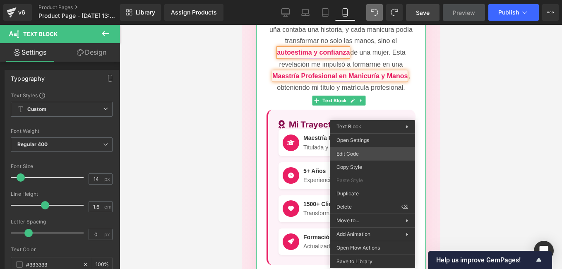
click at [374, 0] on div "Text Block You are previewing how the will restyle your page. You can not edit …" at bounding box center [281, 0] width 562 height 0
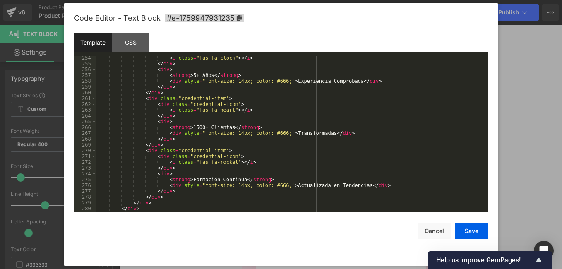
scroll to position [1489, 0]
click at [441, 234] on button "Cancel" at bounding box center [433, 231] width 33 height 17
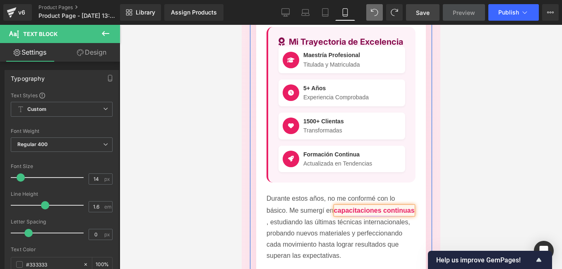
scroll to position [5814, 0]
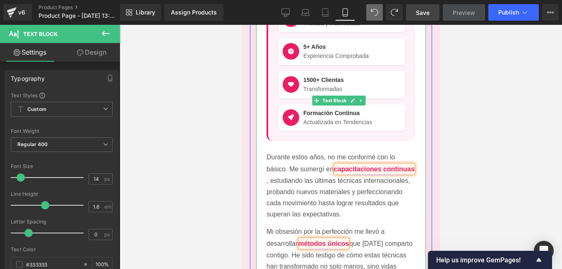
click at [370, 104] on div "Formación Continua Actualizada en Tendencias" at bounding box center [341, 117] width 127 height 27
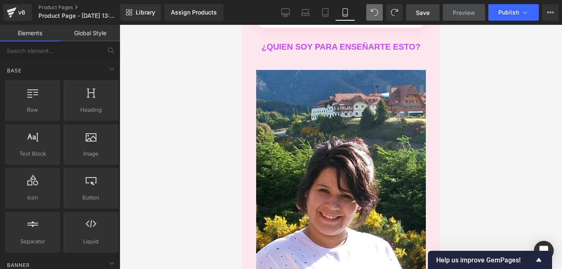
scroll to position [5028, 0]
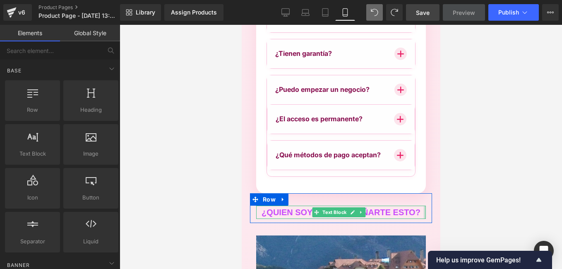
click at [423, 206] on div at bounding box center [424, 212] width 2 height 13
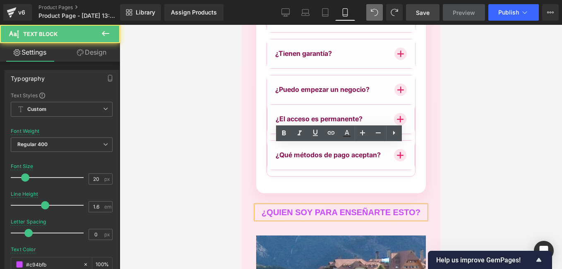
click at [412, 206] on p "¿QUIEN SOY PARA ENSEÑARTE ESTO?" at bounding box center [341, 212] width 170 height 13
click at [417, 206] on p "¿QUIEN SOY PARA ENSEÑARTE ESTO?" at bounding box center [341, 212] width 170 height 13
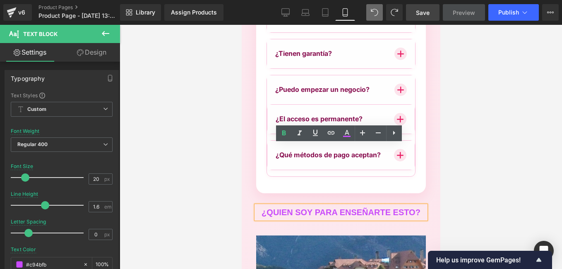
click at [264, 193] on div "¿QUIEN SOY PARA ENSEÑARTE ESTO? Text Block Row" at bounding box center [340, 208] width 182 height 30
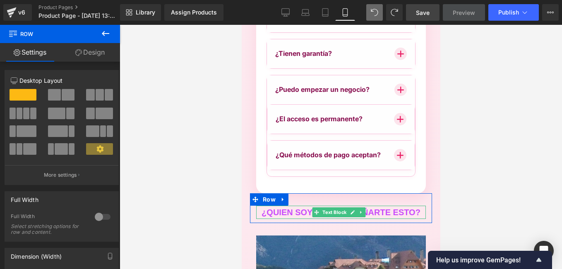
click at [264, 206] on p "¿QUIEN SOY PARA ENSEÑARTE ESTO?" at bounding box center [341, 212] width 170 height 13
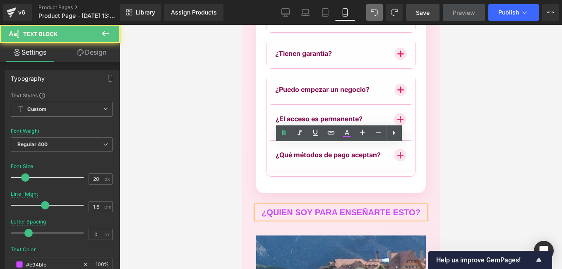
click at [260, 206] on p "¿QUIEN SOY PARA ENSEÑARTE ESTO?" at bounding box center [341, 212] width 170 height 13
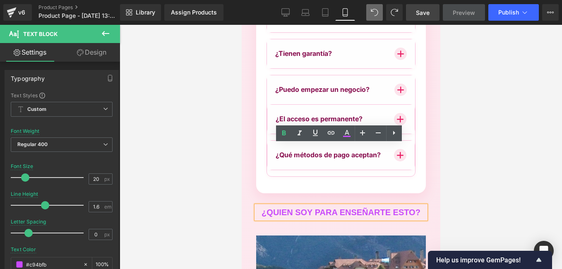
click at [251, 206] on div "¿QUIEN SOY PARA ENSEÑARTE ESTO? Text Block" at bounding box center [340, 212] width 182 height 13
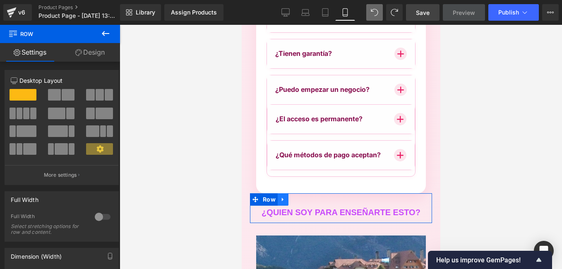
click at [282, 196] on icon at bounding box center [283, 199] width 6 height 6
click at [301, 196] on icon at bounding box center [304, 199] width 6 height 6
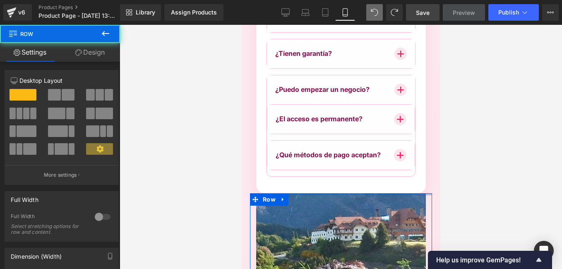
drag, startPoint x: 368, startPoint y: 141, endPoint x: 369, endPoint y: 128, distance: 13.2
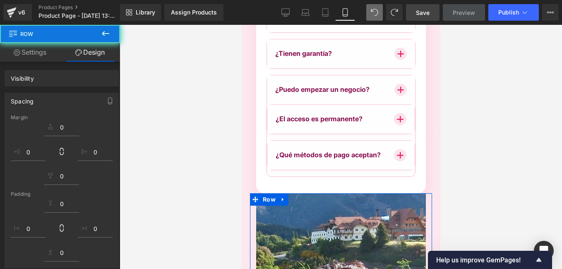
click at [213, 128] on div at bounding box center [341, 147] width 442 height 244
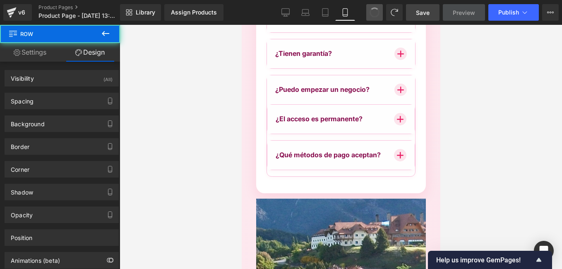
click at [373, 14] on span at bounding box center [374, 12] width 13 height 13
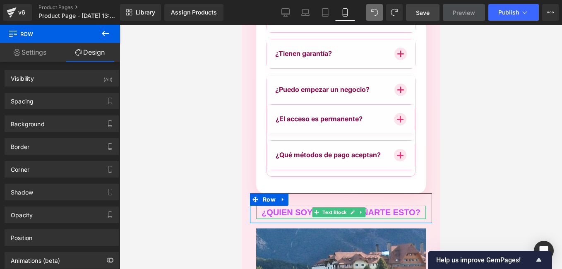
click at [369, 208] on strong "¿QUIEN SOY PARA ENSEÑARTE ESTO?" at bounding box center [340, 212] width 159 height 9
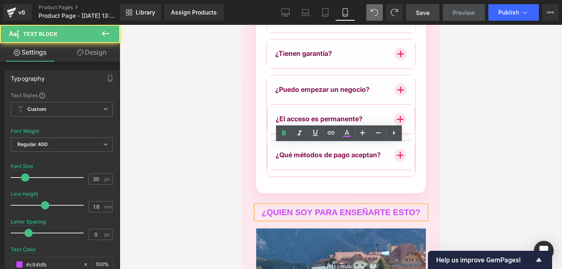
click at [406, 208] on strong "¿QUIEN SOY PARA ENSEÑARTE ESTO?" at bounding box center [340, 212] width 159 height 9
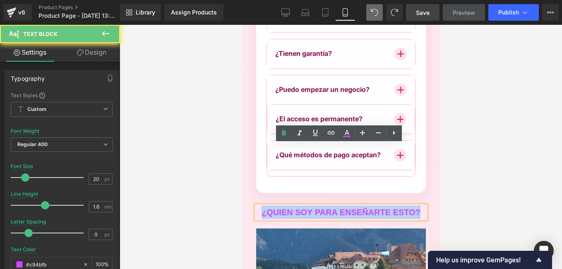
click at [406, 208] on strong "¿QUIEN SOY PARA ENSEÑARTE ESTO?" at bounding box center [340, 212] width 159 height 9
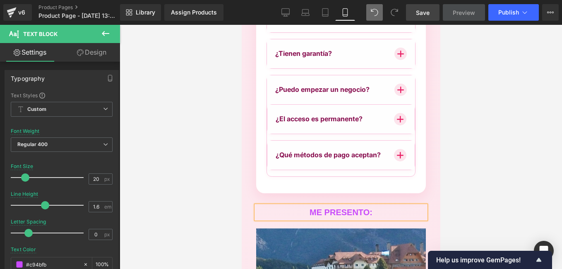
scroll to position [5111, 0]
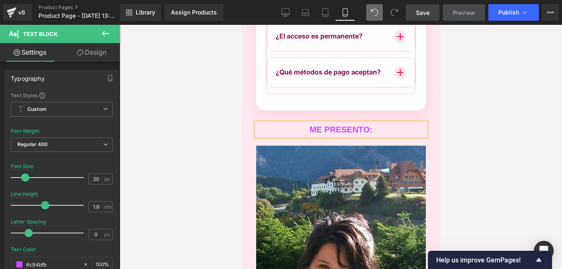
click at [196, 151] on div at bounding box center [341, 147] width 442 height 244
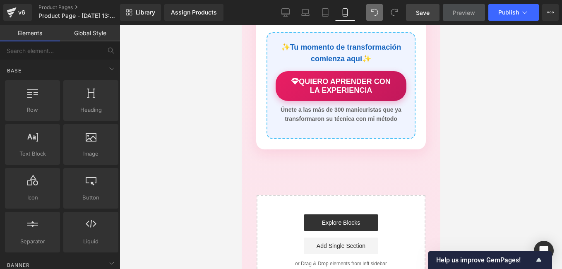
scroll to position [6062, 0]
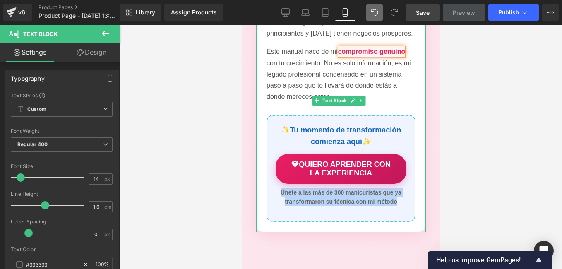
drag, startPoint x: 396, startPoint y: 147, endPoint x: 278, endPoint y: 139, distance: 118.2
click at [278, 188] on p "Únete a las más de 300 manicuristas que ya transformaron su técnica con mi méto…" at bounding box center [340, 197] width 131 height 19
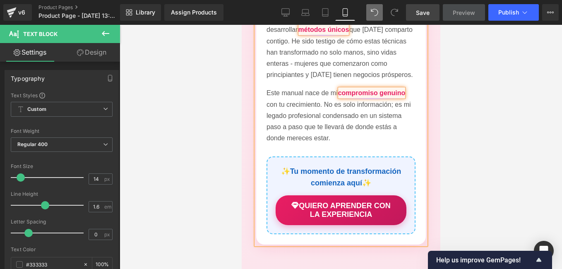
scroll to position [5980, 0]
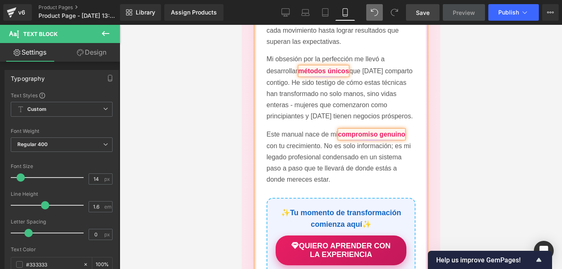
click at [394, 237] on button "QUIERO APRENDER CON LA EXPERIENCIA" at bounding box center [340, 252] width 131 height 30
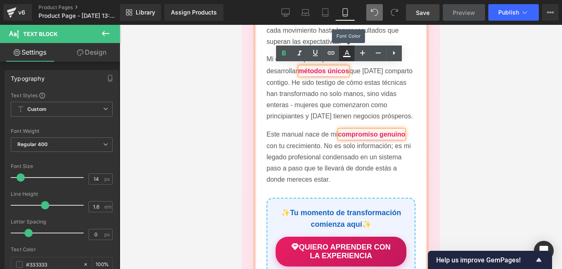
click at [348, 54] on icon at bounding box center [347, 52] width 5 height 5
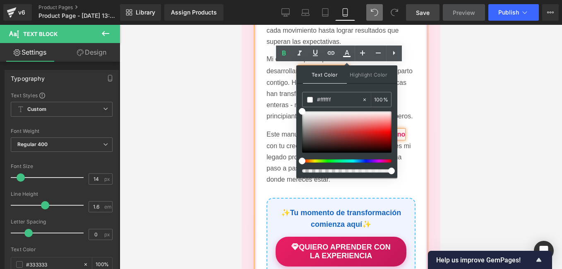
click at [339, 163] on div at bounding box center [346, 141] width 89 height 61
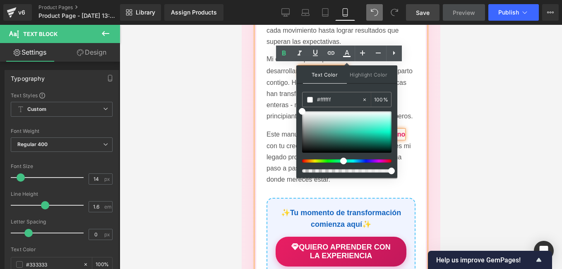
click at [340, 161] on div at bounding box center [343, 160] width 89 height 3
click at [340, 161] on span at bounding box center [343, 161] width 7 height 7
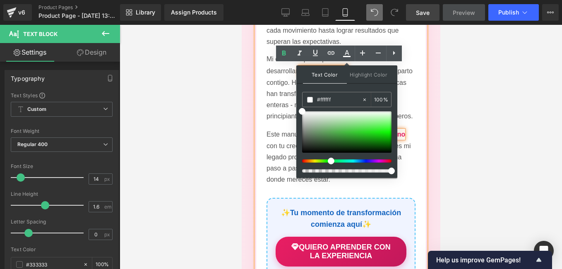
drag, startPoint x: 342, startPoint y: 160, endPoint x: 327, endPoint y: 163, distance: 15.7
click at [327, 163] on div at bounding box center [346, 141] width 89 height 61
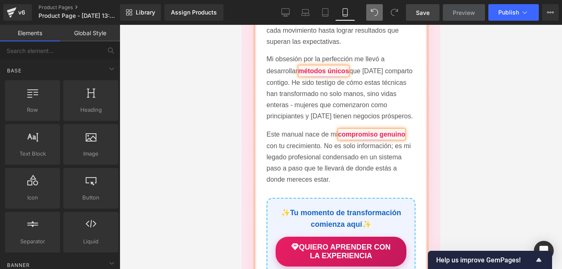
drag, startPoint x: 7, startPoint y: 109, endPoint x: 238, endPoint y: 132, distance: 231.9
click at [238, 132] on div at bounding box center [341, 147] width 442 height 244
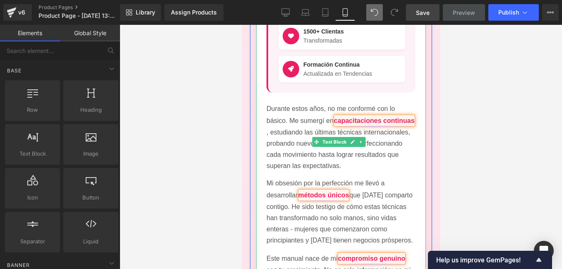
scroll to position [5897, 0]
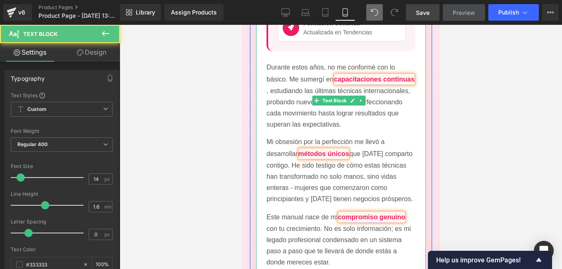
drag, startPoint x: 357, startPoint y: 181, endPoint x: 323, endPoint y: 186, distance: 33.5
click at [339, 211] on p "Este manual nace de mi compromiso genuino con tu crecimiento. No es solo inform…" at bounding box center [340, 239] width 149 height 57
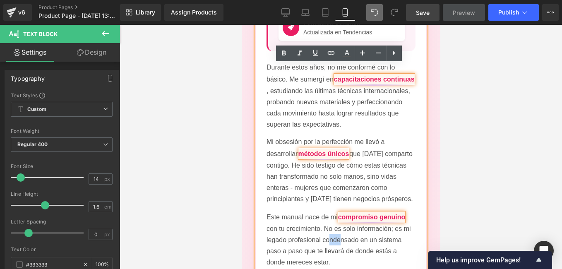
drag, startPoint x: 323, startPoint y: 186, endPoint x: 335, endPoint y: 182, distance: 12.3
click at [335, 211] on p "Este manual nace de mi compromiso genuino con tu crecimiento. No es solo inform…" at bounding box center [340, 239] width 149 height 57
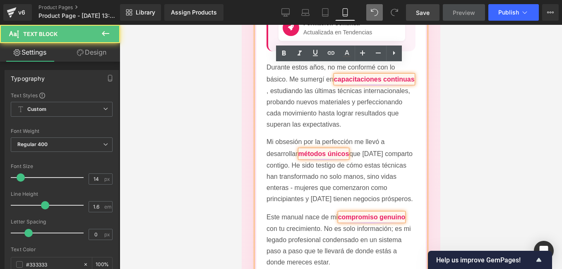
click at [350, 211] on p "Este manual nace de mi compromiso genuino con tu crecimiento. No es solo inform…" at bounding box center [340, 239] width 149 height 57
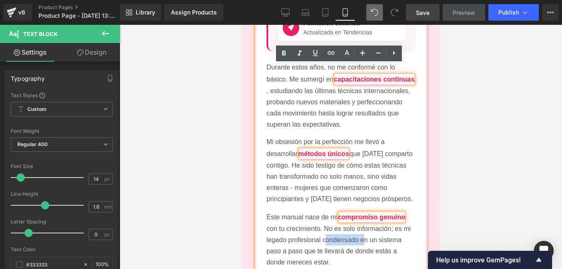
drag, startPoint x: 360, startPoint y: 181, endPoint x: 322, endPoint y: 181, distance: 38.1
click at [322, 211] on p "Este manual nace de mi compromiso genuino con tu crecimiento. No es solo inform…" at bounding box center [340, 239] width 149 height 57
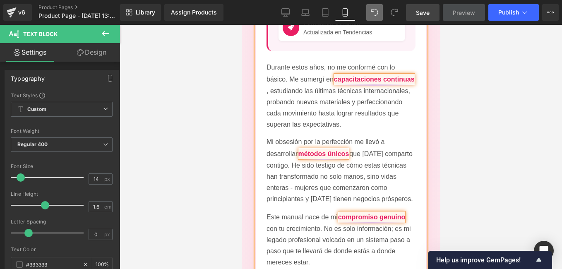
scroll to position [5938, 0]
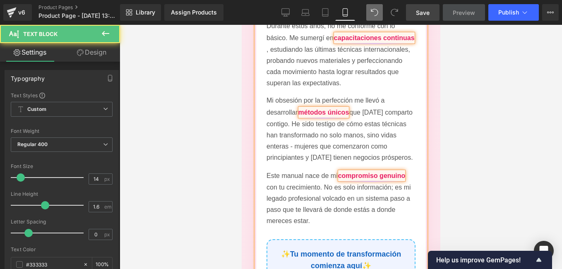
click at [330, 170] on p "Este manual nace de mi compromiso genuino con tu crecimiento. No es solo inform…" at bounding box center [340, 198] width 149 height 57
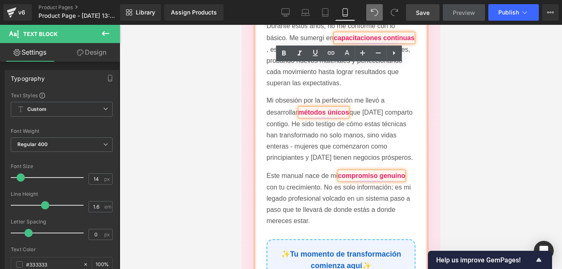
click at [215, 149] on div at bounding box center [341, 147] width 442 height 244
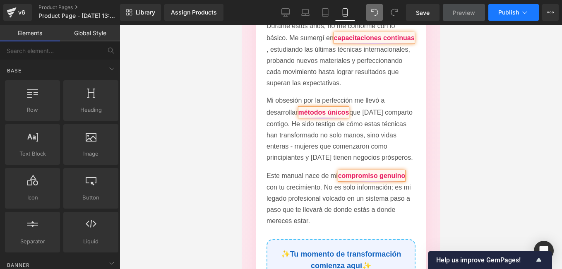
drag, startPoint x: 426, startPoint y: 13, endPoint x: 512, endPoint y: 9, distance: 85.3
click at [426, 13] on span "Save" at bounding box center [423, 12] width 14 height 9
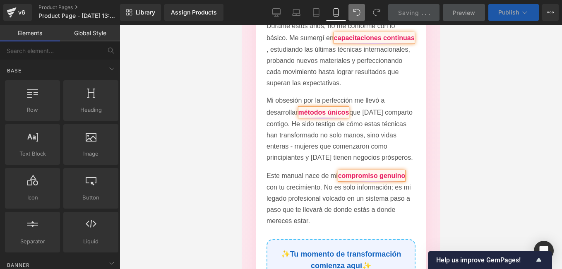
click at [512, 9] on span "Publish" at bounding box center [508, 12] width 21 height 7
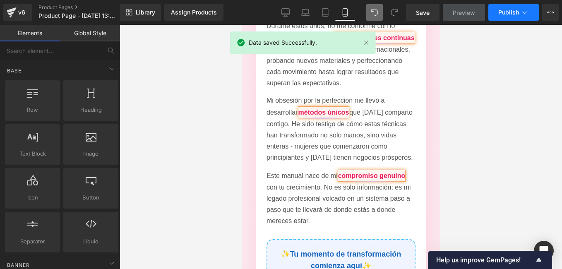
click at [527, 13] on icon at bounding box center [524, 12] width 8 height 8
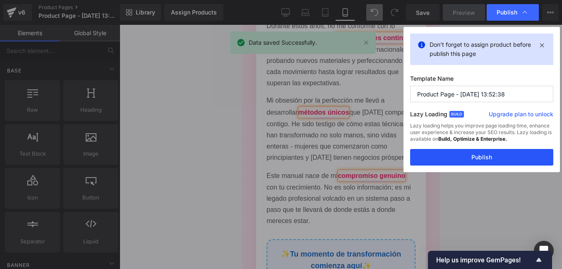
click at [486, 151] on button "Publish" at bounding box center [481, 157] width 143 height 17
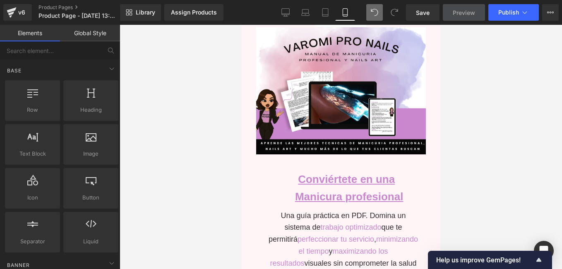
scroll to position [0, 0]
